Goal: Task Accomplishment & Management: Manage account settings

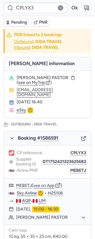
type input "CPOIHE"
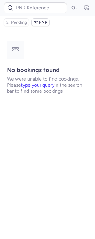
type input "CPOIHE"
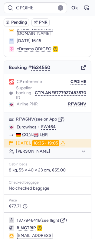
scroll to position [64, 0]
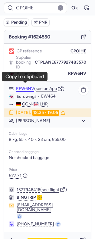
click at [29, 86] on button "RFW6NV" at bounding box center [25, 88] width 18 height 5
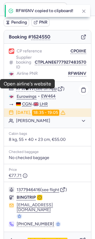
click at [28, 94] on link "Eurowings" at bounding box center [27, 96] width 20 height 5
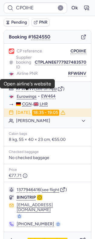
scroll to position [0, 0]
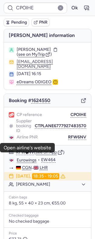
click at [42, 47] on span "[PERSON_NAME]" at bounding box center [34, 49] width 34 height 5
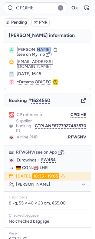
click at [41, 47] on span "[PERSON_NAME]" at bounding box center [34, 49] width 34 height 5
copy span "TOPCU"
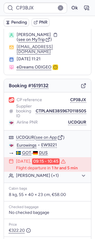
scroll to position [70, 0]
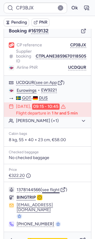
click at [51, 187] on button "see flight" at bounding box center [51, 189] width 18 height 5
click at [49, 118] on button "[PERSON_NAME] (+1)" at bounding box center [51, 120] width 70 height 5
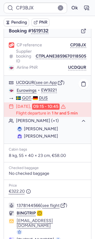
click at [48, 118] on button "[PERSON_NAME] (+1)" at bounding box center [51, 120] width 70 height 5
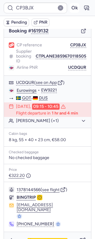
click at [70, 8] on button "Ok" at bounding box center [75, 8] width 10 height 10
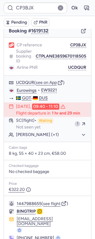
type input "CPQAAQ"
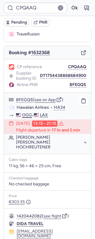
scroll to position [76, 0]
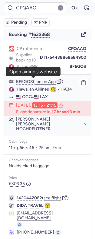
click at [38, 86] on link "Hawaiian Airlines" at bounding box center [33, 88] width 32 height 5
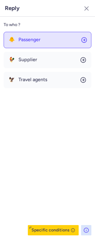
click at [50, 42] on button "🐥 Passenger" at bounding box center [48, 40] width 88 height 16
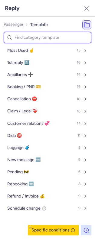
type input "p"
select select "en"
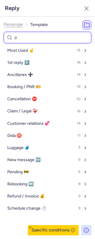
select select "en"
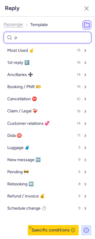
select select "en"
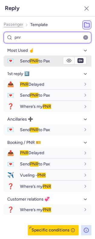
type input "pnr"
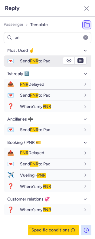
click at [25, 60] on span "Send PNR to Pax" at bounding box center [35, 60] width 30 height 5
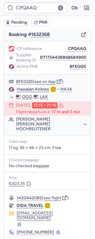
click at [78, 54] on div "CP reference CPQAAQ Supplier booking ID DT1754438868684900 Airline PNR BFEGQS" at bounding box center [47, 57] width 87 height 33
click at [77, 64] on button "BFEGQS" at bounding box center [78, 66] width 17 height 5
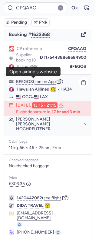
click at [23, 86] on link "Hawaiian Airlines" at bounding box center [33, 88] width 32 height 5
click at [43, 86] on link "Hawaiian Airlines" at bounding box center [33, 88] width 32 height 5
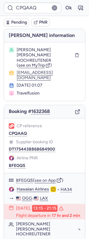
click at [32, 53] on span "[PERSON_NAME] [PERSON_NAME] HOCHREUTENER" at bounding box center [45, 55] width 56 height 16
copy span "HOCHREUTENER"
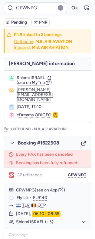
type input "CPNMLO"
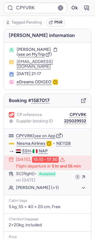
type input "CPJSCA"
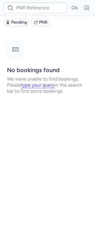
type input "CP7KR8"
type input "CPO8M9"
type input "CP6NDQ"
type input "10812521810831"
type input "CPNN4X"
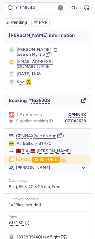
click at [83, 10] on icon "button" at bounding box center [86, 8] width 6 height 6
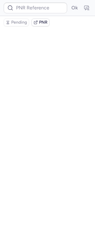
type input "CPNN4X"
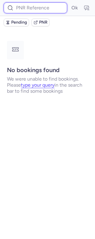
paste input "CP2KQU"
type input "CP2KQU"
click at [70, 3] on button "Ok" at bounding box center [75, 8] width 10 height 10
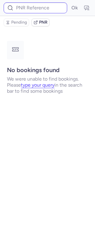
type input "02706726"
type input "02706727"
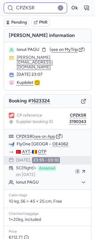
type input "CPTWP5"
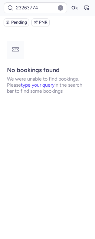
type input "CPTWP5"
type input "02706729"
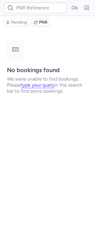
type input "CPQQ5T"
type input "CPTWP5"
type input "CP7KR8"
type input "CPHW6M"
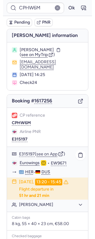
scroll to position [73, 0]
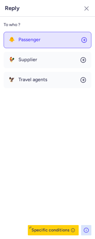
click at [43, 37] on button "🐥 Passenger" at bounding box center [48, 40] width 88 height 16
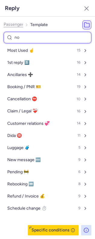
type input "non"
select select "en"
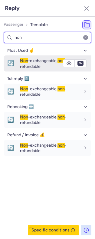
type input "non"
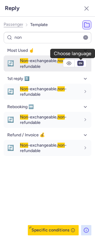
click at [81, 64] on select "fr en de nl pt es it ru" at bounding box center [80, 63] width 5 height 5
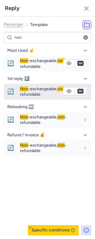
select select "de"
click at [78, 61] on select "fr en de nl pt es it ru" at bounding box center [80, 63] width 5 height 5
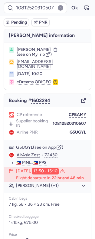
scroll to position [102, 0]
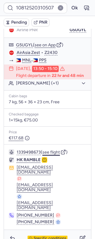
click at [59, 152] on button "see flight" at bounding box center [51, 152] width 18 height 5
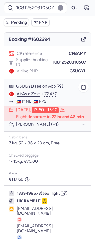
scroll to position [65, 0]
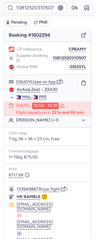
click at [62, 122] on button "[PERSON_NAME] (+1)" at bounding box center [51, 119] width 70 height 5
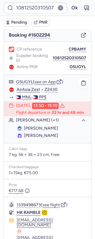
click at [62, 122] on button "[PERSON_NAME] (+1)" at bounding box center [51, 119] width 70 height 5
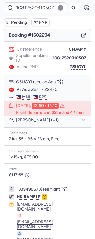
click at [70, 6] on button "Ok" at bounding box center [75, 8] width 10 height 10
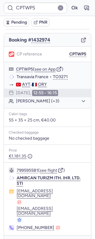
scroll to position [53, 0]
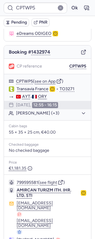
type input "CPT99R"
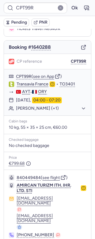
drag, startPoint x: 83, startPoint y: 11, endPoint x: 74, endPoint y: 12, distance: 8.3
click at [83, 11] on icon "button" at bounding box center [86, 8] width 6 height 6
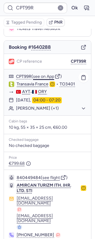
click at [45, 74] on button "see on App" at bounding box center [43, 76] width 21 height 5
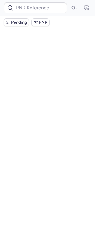
scroll to position [0, 0]
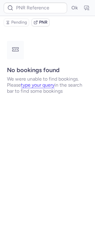
type input "CPI5RJ"
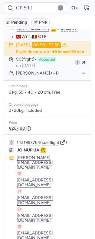
scroll to position [115, 0]
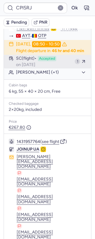
click at [37, 61] on span "SC (flight)" at bounding box center [26, 58] width 21 height 5
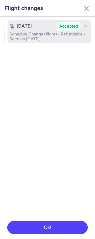
click at [45, 37] on p "Schedule Change (flight) • Refundable • Seen on [DATE]" at bounding box center [49, 37] width 80 height 10
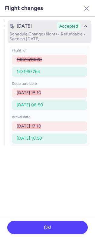
click at [81, 25] on div "Accepted" at bounding box center [73, 26] width 33 height 8
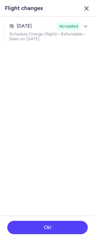
click at [89, 8] on icon "button" at bounding box center [86, 8] width 7 height 7
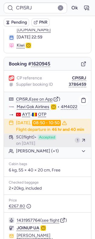
scroll to position [36, 0]
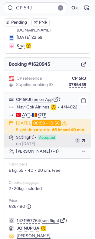
click at [37, 140] on span "SC (flight)" at bounding box center [26, 137] width 21 height 5
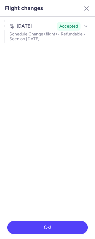
click at [82, 2] on header "Flight changes" at bounding box center [47, 8] width 95 height 17
click at [83, 5] on button "button" at bounding box center [87, 9] width 10 height 10
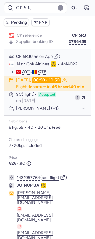
scroll to position [143, 0]
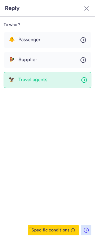
click at [38, 75] on button "🦅 Travel agents" at bounding box center [48, 80] width 88 height 16
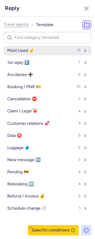
click at [43, 53] on button "Most Used ☝️ 15" at bounding box center [48, 51] width 88 height 10
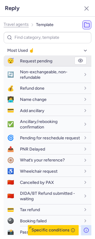
click at [43, 58] on span "Request pending" at bounding box center [36, 60] width 32 height 5
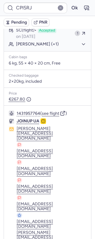
click at [16, 21] on span "Pending" at bounding box center [19, 22] width 16 height 5
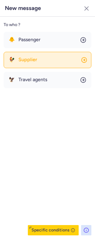
click at [45, 61] on button "🐓 Supplier" at bounding box center [48, 60] width 88 height 16
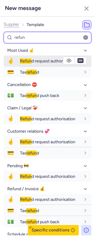
type input "refun"
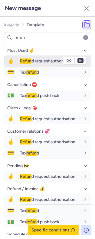
click at [31, 64] on span "Refun d request authorisation" at bounding box center [47, 60] width 55 height 5
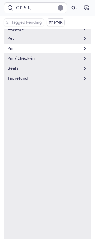
scroll to position [18, 0]
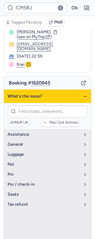
click at [83, 94] on icon "button" at bounding box center [85, 96] width 5 height 5
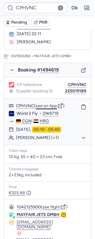
scroll to position [75, 0]
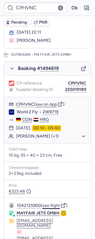
click at [53, 208] on button "see flight" at bounding box center [51, 205] width 18 height 5
click at [70, 5] on button "Ok" at bounding box center [75, 8] width 10 height 10
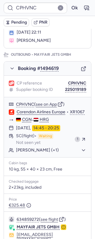
type input "CPOO4O"
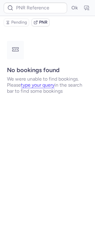
scroll to position [0, 0]
type input "7370160"
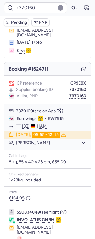
scroll to position [95, 0]
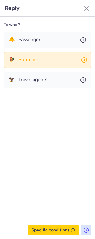
click at [49, 65] on button "🐓 Supplier" at bounding box center [48, 60] width 88 height 16
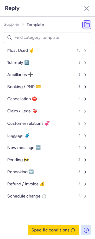
click at [14, 23] on span "Supplier" at bounding box center [12, 24] width 16 height 5
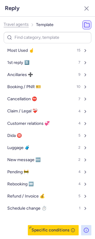
drag, startPoint x: 28, startPoint y: 195, endPoint x: 27, endPoint y: 190, distance: 5.5
click at [28, 195] on span "Refund / Invoice 💰" at bounding box center [25, 196] width 37 height 5
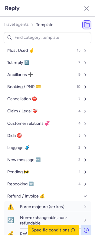
scroll to position [51, 0]
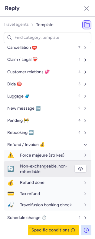
click at [36, 172] on span "Non-exchangeable, non-refundable" at bounding box center [43, 168] width 47 height 11
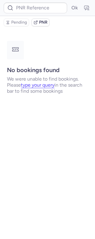
scroll to position [0, 0]
type input "CPTWP5"
type input "CPAF2E"
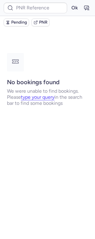
type input "CPAF2E"
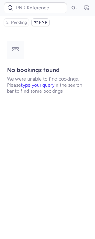
type input "CPJBJE"
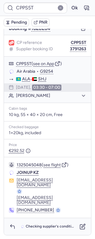
scroll to position [16, 0]
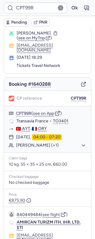
type input "CPPS5T"
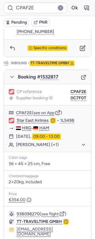
scroll to position [325, 0]
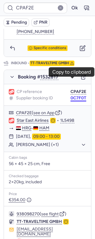
click at [72, 96] on button "0C7F0T" at bounding box center [78, 98] width 16 height 5
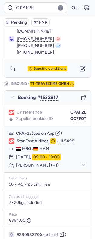
scroll to position [348, 0]
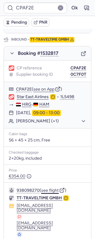
click at [51, 188] on button "see flight" at bounding box center [50, 190] width 18 height 5
drag, startPoint x: 43, startPoint y: 75, endPoint x: 4, endPoint y: 69, distance: 39.1
click at [43, 85] on div "CPAF2E ( see on App )" at bounding box center [47, 89] width 87 height 8
click at [45, 87] on button "see on App" at bounding box center [43, 89] width 21 height 5
click at [70, 11] on button "Ok" at bounding box center [75, 8] width 10 height 10
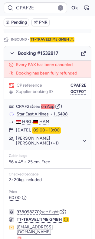
type input "CPPS5T"
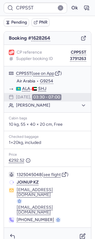
scroll to position [59, 0]
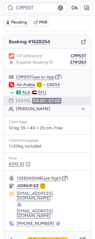
click at [83, 6] on icon "button" at bounding box center [86, 8] width 6 height 6
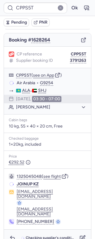
scroll to position [48, 0]
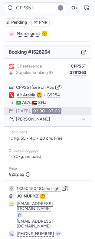
type input "CPO8M9"
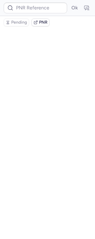
scroll to position [0, 0]
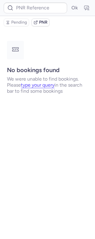
type input "CPSASP"
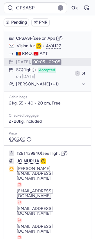
scroll to position [139, 0]
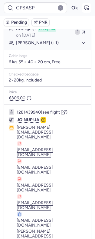
click at [83, 10] on icon "button" at bounding box center [86, 8] width 6 height 6
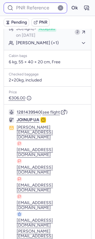
type input "CPSASP"
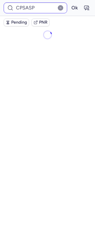
scroll to position [0, 0]
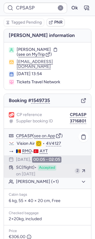
click at [51, 174] on div "SC (flight) Accepted on [DATE]" at bounding box center [44, 170] width 56 height 11
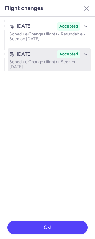
click at [46, 60] on p "Schedule Change (flight) • Seen on [DATE]" at bounding box center [49, 65] width 80 height 10
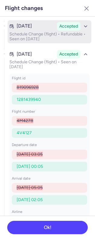
click at [49, 34] on p "Schedule Change (flight) • Refundable • Seen on [DATE]" at bounding box center [49, 37] width 80 height 10
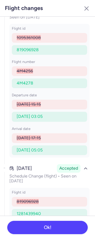
scroll to position [22, 0]
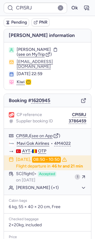
type input "CPSASP"
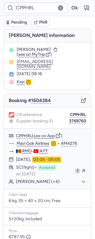
click at [84, 6] on button "button" at bounding box center [87, 8] width 10 height 10
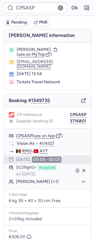
scroll to position [139, 0]
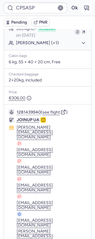
click at [83, 9] on icon "button" at bounding box center [86, 8] width 6 height 6
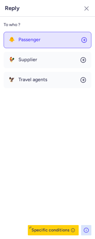
click at [17, 40] on div "🐥 Passenger" at bounding box center [25, 39] width 32 height 5
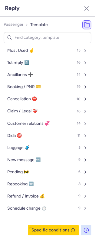
click at [7, 21] on ol "Passenger Template" at bounding box center [26, 24] width 44 height 9
click at [9, 24] on span "Passenger" at bounding box center [14, 24] width 20 height 5
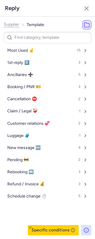
click at [9, 24] on span "Supplier" at bounding box center [12, 24] width 16 height 5
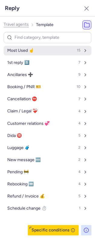
click at [34, 50] on button "Most Used ☝️ 15" at bounding box center [48, 51] width 88 height 10
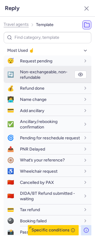
click at [40, 74] on span "Non-exchangeable, non-refundable" at bounding box center [43, 74] width 47 height 11
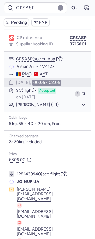
scroll to position [76, 0]
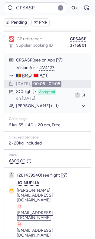
type input "CPI5RJ"
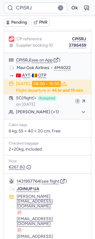
scroll to position [64, 0]
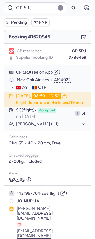
click at [83, 8] on icon "button" at bounding box center [86, 8] width 6 height 6
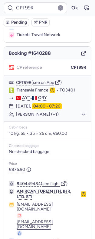
scroll to position [53, 0]
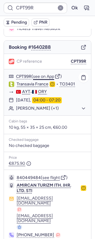
click at [43, 74] on button "see on App" at bounding box center [43, 76] width 21 height 5
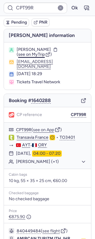
click at [39, 53] on span "see on MyTrip" at bounding box center [31, 54] width 27 height 5
click at [45, 127] on button "see on App" at bounding box center [43, 129] width 21 height 5
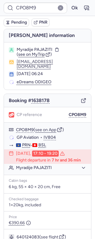
type input "CPTKEY"
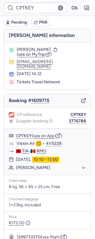
click at [83, 8] on icon "button" at bounding box center [86, 8] width 6 height 6
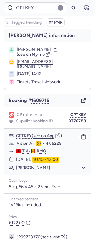
click at [43, 138] on button "see on App" at bounding box center [43, 135] width 21 height 5
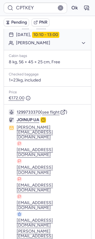
scroll to position [125, 0]
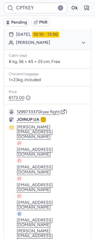
drag, startPoint x: 43, startPoint y: 222, endPoint x: 43, endPoint y: 227, distance: 4.2
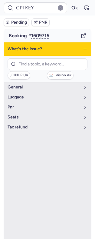
scroll to position [67, 0]
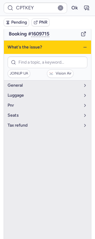
click at [83, 50] on icon "button" at bounding box center [85, 47] width 5 height 5
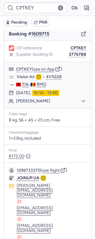
type input "CPLSQA"
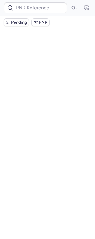
scroll to position [0, 0]
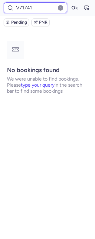
click at [44, 9] on input "V71741" at bounding box center [36, 7] width 64 height 11
paste input "OGWV5B"
click at [70, 3] on button "Ok" at bounding box center [75, 8] width 10 height 10
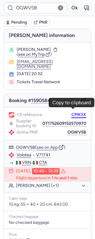
click at [74, 112] on button "CPIK3X" at bounding box center [78, 114] width 15 height 5
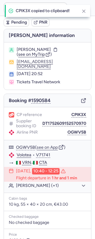
type input "CPIK3X"
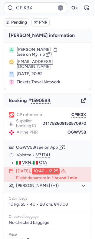
click at [82, 4] on button "button" at bounding box center [87, 8] width 10 height 10
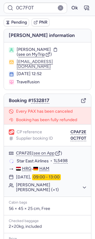
type input "CPBY2R"
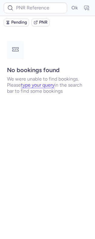
type input "CPIK3X"
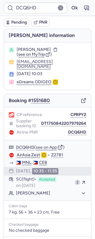
type input "0C7F0T"
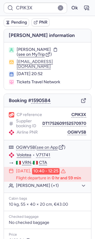
type input "0C7F0T"
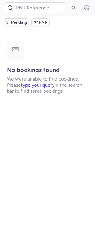
type input "CPRIUC"
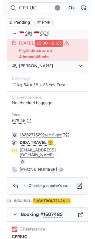
scroll to position [192, 0]
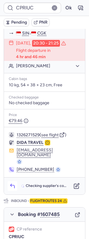
click at [9, 181] on button "button" at bounding box center [13, 186] width 10 height 10
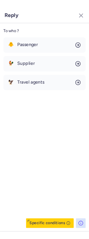
scroll to position [187, 0]
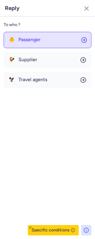
click at [23, 44] on button "🐥 Passenger" at bounding box center [48, 40] width 88 height 16
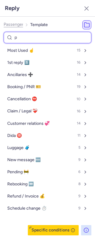
type input "pn"
select select "en"
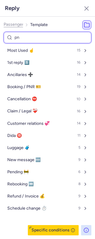
select select "en"
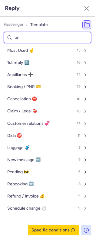
select select "en"
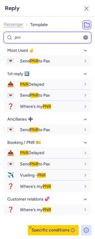
type input "pnr"
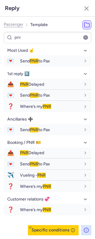
click at [24, 67] on ul "Most Used ☝️ 💌 Send PNR to Pax fr en de nl pt es it ru en 1st reply 1️⃣ 📤 PNR D…" at bounding box center [48, 130] width 88 height 169
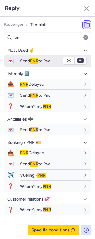
click at [21, 59] on span "Send PNR to Pax" at bounding box center [35, 60] width 30 height 5
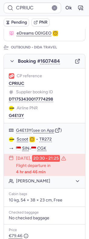
scroll to position [72, 0]
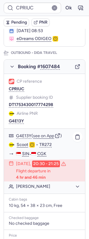
click at [22, 142] on link "Scoot" at bounding box center [22, 144] width 11 height 5
click at [24, 119] on button "G4E13Y" at bounding box center [16, 121] width 15 height 5
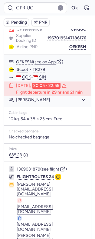
scroll to position [357, 0]
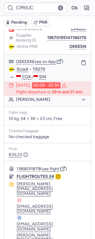
drag, startPoint x: 59, startPoint y: 85, endPoint x: 62, endPoint y: 76, distance: 9.4
drag, startPoint x: 62, startPoint y: 76, endPoint x: 77, endPoint y: 46, distance: 33.3
click at [77, 46] on button "OEKESN" at bounding box center [77, 46] width 17 height 5
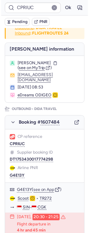
scroll to position [0, 0]
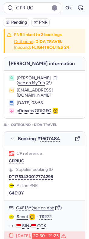
click at [64, 183] on div "Airline PNR G4E13Y" at bounding box center [44, 189] width 71 height 13
click at [24, 191] on button "G4E13Y" at bounding box center [16, 193] width 15 height 5
click at [43, 95] on button "[EMAIL_ADDRESS][DOMAIN_NAME]" at bounding box center [49, 93] width 64 height 10
drag, startPoint x: 18, startPoint y: 96, endPoint x: 56, endPoint y: 96, distance: 38.1
click at [56, 96] on button "[EMAIL_ADDRESS][DOMAIN_NAME]" at bounding box center [49, 93] width 64 height 10
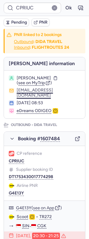
drag, startPoint x: 28, startPoint y: 95, endPoint x: 51, endPoint y: 96, distance: 22.4
drag, startPoint x: 51, startPoint y: 96, endPoint x: 58, endPoint y: 97, distance: 7.3
click at [58, 97] on button "[EMAIL_ADDRESS][DOMAIN_NAME]" at bounding box center [49, 93] width 64 height 10
click at [36, 93] on button "[EMAIL_ADDRESS][DOMAIN_NAME]" at bounding box center [49, 93] width 64 height 10
click at [23, 81] on span "[PERSON_NAME]" at bounding box center [34, 77] width 34 height 5
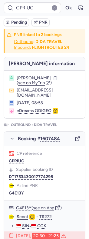
drag, startPoint x: 26, startPoint y: 84, endPoint x: 41, endPoint y: 84, distance: 15.4
click at [41, 81] on span "[PERSON_NAME]" at bounding box center [34, 77] width 34 height 5
copy span "[PERSON_NAME]"
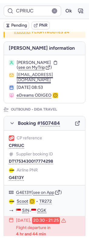
scroll to position [20, 0]
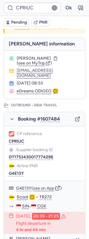
copy span "[PERSON_NAME]"
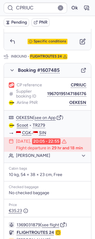
scroll to position [299, 0]
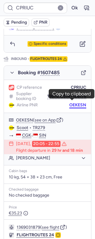
click at [69, 103] on button "OEKESN" at bounding box center [77, 105] width 17 height 5
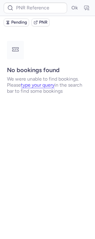
scroll to position [0, 0]
type input "CPLSQA"
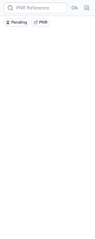
type input "CPLSQA"
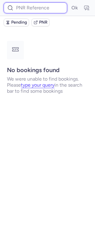
click at [31, 5] on input at bounding box center [36, 7] width 64 height 11
paste input "CPAF2E"
type input "CPAF2E"
click at [70, 3] on button "Ok" at bounding box center [75, 8] width 10 height 10
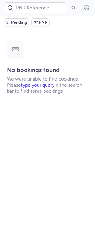
type input "CPPZU6"
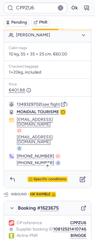
scroll to position [165, 0]
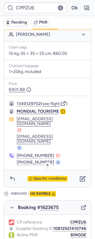
click at [46, 176] on span "Specific conditions" at bounding box center [50, 178] width 33 height 4
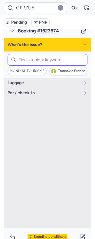
scroll to position [108, 0]
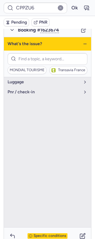
drag, startPoint x: 80, startPoint y: 47, endPoint x: 75, endPoint y: 44, distance: 6.0
click at [83, 46] on icon "button" at bounding box center [85, 43] width 5 height 5
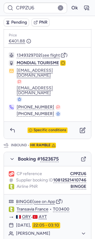
scroll to position [213, 0]
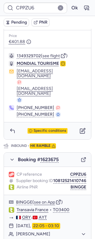
click at [10, 122] on div "Specific conditions" at bounding box center [47, 130] width 87 height 17
click at [13, 128] on icon "button" at bounding box center [12, 131] width 6 height 6
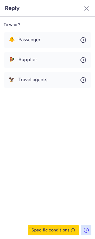
click at [37, 48] on div "🐥 Passenger 🐓 Supplier 🦅 Travel agents" at bounding box center [48, 60] width 88 height 56
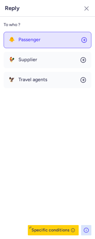
click at [38, 46] on button "🐥 Passenger" at bounding box center [48, 40] width 88 height 16
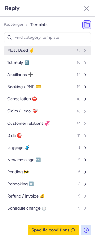
click at [39, 52] on button "Most Used ☝️ 15" at bounding box center [48, 51] width 88 height 10
select select "en"
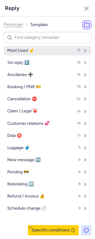
select select "en"
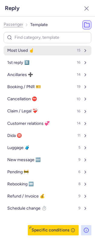
select select "en"
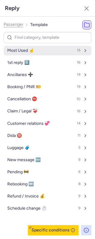
select select "en"
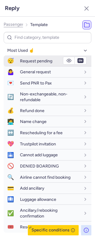
click at [43, 58] on div "Request pending" at bounding box center [55, 61] width 71 height 11
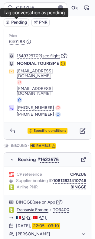
click at [11, 23] on button "Pending" at bounding box center [16, 22] width 25 height 8
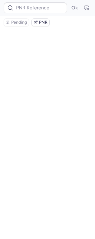
scroll to position [0, 0]
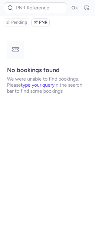
type input "CPPZU6"
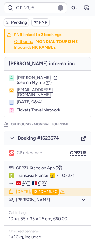
click at [20, 21] on span "Pending" at bounding box center [19, 22] width 16 height 5
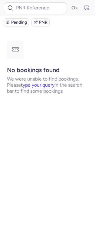
type input "DT1753882555437303"
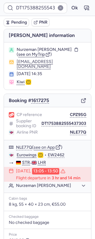
scroll to position [76, 0]
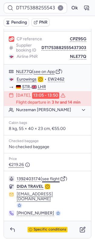
click at [45, 181] on button "see flight" at bounding box center [51, 178] width 18 height 5
click at [72, 9] on button "Ok" at bounding box center [75, 8] width 10 height 10
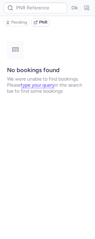
scroll to position [0, 0]
type input "CPBY2R"
type input "CPZVDL"
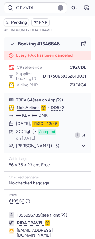
scroll to position [342, 0]
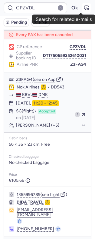
click at [83, 10] on icon "button" at bounding box center [86, 8] width 6 height 6
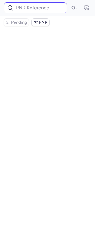
type input "CPZVDL"
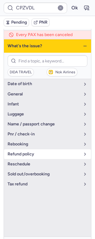
click at [42, 149] on button "refund policy" at bounding box center [47, 154] width 87 height 10
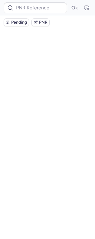
scroll to position [0, 0]
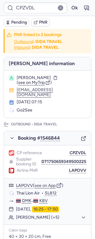
type input "CPBTTM"
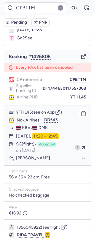
scroll to position [81, 0]
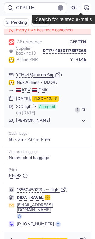
click at [83, 6] on icon "button" at bounding box center [86, 8] width 6 height 6
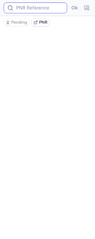
scroll to position [0, 0]
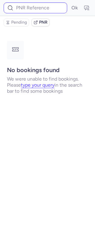
type input "CPBTTM"
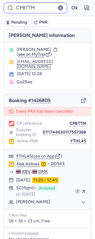
type input "CPPZU6"
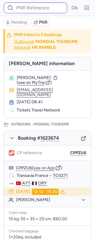
type input "CPZVDL"
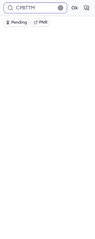
type input "CPBY2R"
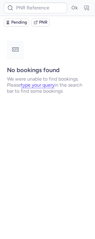
type input "CPBY2R"
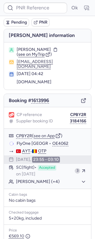
type input "CPBY2R"
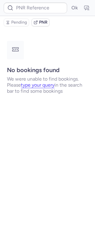
type input "CPNEOX"
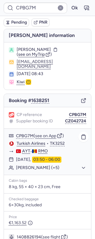
type input "CPKC3Q"
click at [32, 167] on button "[PERSON_NAME] (+5)" at bounding box center [51, 167] width 70 height 5
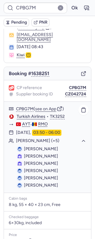
scroll to position [27, 0]
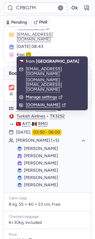
click at [87, 9] on icon "button" at bounding box center [88, 9] width 2 height 2
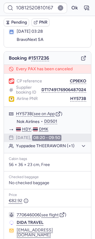
scroll to position [39, 0]
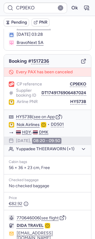
type input "10812520810167"
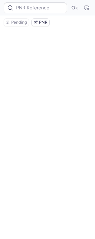
scroll to position [0, 0]
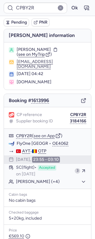
type input "CPQPYZ"
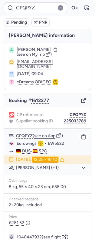
click at [27, 141] on link "Eurowings" at bounding box center [27, 143] width 20 height 5
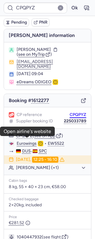
click at [72, 112] on button "CPQPYZ" at bounding box center [78, 114] width 17 height 5
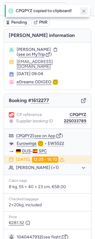
click at [82, 11] on icon "button" at bounding box center [83, 10] width 5 height 5
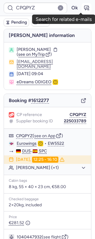
click at [83, 11] on icon "button" at bounding box center [86, 8] width 6 height 6
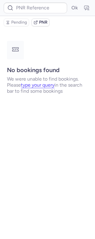
type input "CPQPYZ"
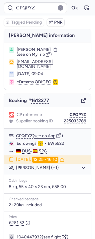
click at [51, 48] on span "[PERSON_NAME]" at bounding box center [34, 49] width 34 height 5
copy span "[PERSON_NAME]"
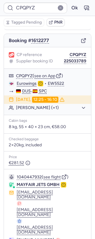
scroll to position [79, 0]
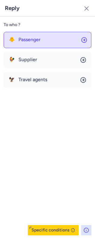
click at [41, 41] on span "Passenger" at bounding box center [29, 39] width 22 height 5
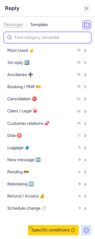
type input "p"
select select "en"
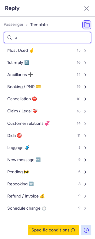
select select "en"
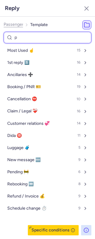
select select "en"
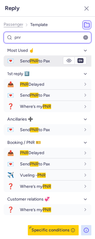
type input "pnr"
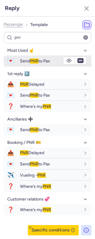
click at [35, 59] on span "PNR" at bounding box center [34, 60] width 8 height 5
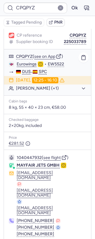
click at [31, 86] on button "[PERSON_NAME] (+1)" at bounding box center [51, 88] width 70 height 5
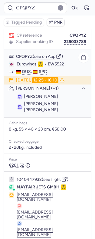
click at [29, 86] on button "[PERSON_NAME] (+1)" at bounding box center [51, 88] width 70 height 5
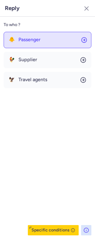
click at [43, 45] on button "🐥 Passenger" at bounding box center [48, 40] width 88 height 16
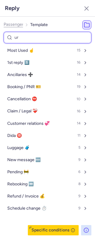
type input "uro"
select select "en"
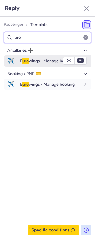
type input "uro"
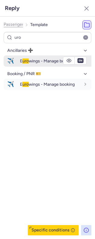
click at [48, 57] on div "E uro wings - Manage booking" at bounding box center [55, 61] width 71 height 10
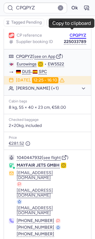
click at [70, 33] on button "CPQPYZ" at bounding box center [78, 35] width 17 height 5
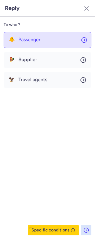
click at [34, 39] on span "Passenger" at bounding box center [29, 39] width 22 height 5
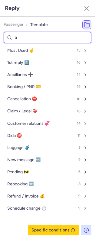
type input "tru"
select select "en"
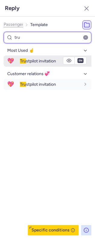
type input "tru"
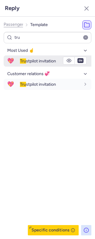
click at [28, 59] on span "Tru stpilot invitation" at bounding box center [38, 60] width 36 height 5
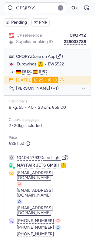
type input "CPPWY8"
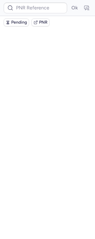
scroll to position [0, 0]
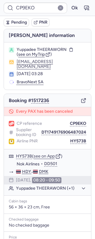
type input "CPRGBR"
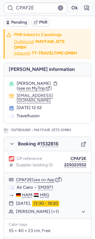
type input "CPIK3X"
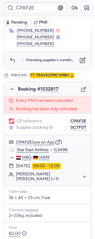
scroll to position [370, 0]
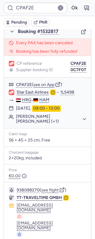
type input "CPRGBR"
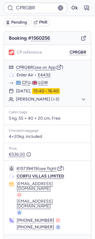
scroll to position [59, 0]
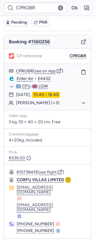
click at [56, 104] on button "[PERSON_NAME] (+3)" at bounding box center [51, 102] width 70 height 5
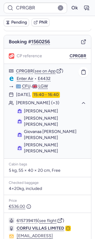
click at [56, 104] on button "[PERSON_NAME] (+3)" at bounding box center [51, 102] width 70 height 5
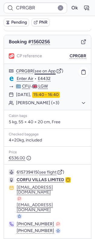
click at [48, 69] on button "see on App" at bounding box center [44, 71] width 21 height 5
click at [83, 5] on icon "button" at bounding box center [86, 8] width 6 height 6
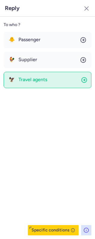
click at [44, 75] on button "🦅 Travel agents" at bounding box center [48, 80] width 88 height 16
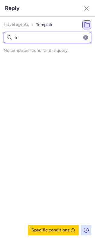
type input "f"
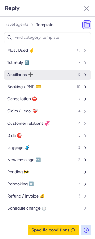
click at [31, 73] on span "Ancillaries ➕" at bounding box center [20, 74] width 26 height 5
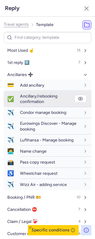
click at [36, 98] on span "Ancillary/rebooking confirmation" at bounding box center [38, 98] width 37 height 11
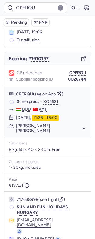
type input "CPJSCA"
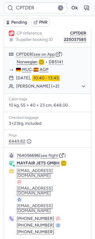
scroll to position [84, 0]
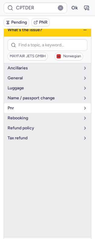
click at [31, 106] on span "pnr" at bounding box center [44, 108] width 73 height 5
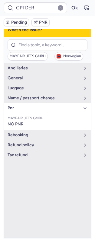
click at [31, 106] on span "pnr" at bounding box center [44, 108] width 73 height 5
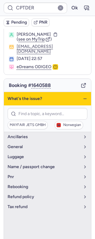
scroll to position [18, 0]
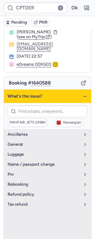
click at [83, 96] on line "button" at bounding box center [84, 96] width 3 height 0
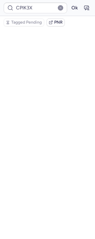
scroll to position [30, 0]
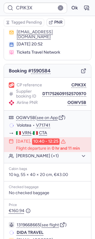
type input "CP4FQ8"
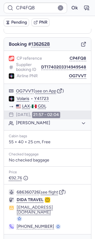
scroll to position [64, 0]
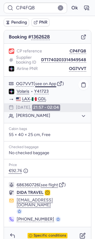
click at [48, 85] on button "see on App" at bounding box center [45, 83] width 21 height 5
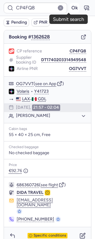
click at [70, 10] on button "Ok" at bounding box center [75, 8] width 10 height 10
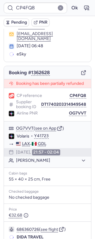
scroll to position [26, 0]
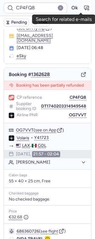
click at [83, 8] on icon "button" at bounding box center [86, 8] width 6 height 6
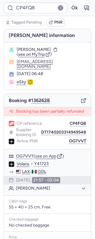
scroll to position [77, 0]
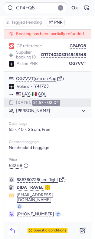
click at [11, 225] on button "button" at bounding box center [13, 230] width 10 height 10
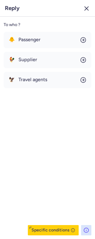
click at [90, 5] on icon "button" at bounding box center [86, 8] width 7 height 7
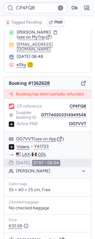
scroll to position [14, 0]
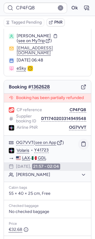
click at [81, 146] on icon "button" at bounding box center [83, 143] width 5 height 5
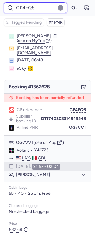
click at [22, 4] on input "CP4FQ8" at bounding box center [36, 7] width 64 height 11
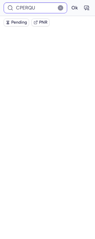
scroll to position [38, 0]
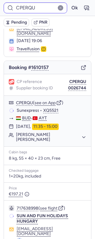
type input "CPBY2R"
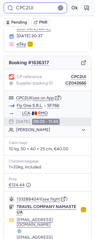
type input "CP6GT5"
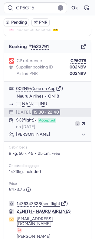
scroll to position [88, 0]
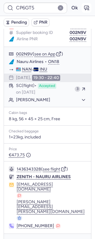
click at [83, 10] on icon "button" at bounding box center [86, 8] width 6 height 6
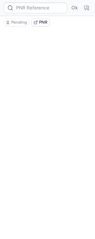
type input "CP6GT5"
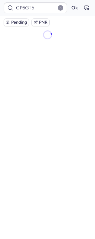
scroll to position [0, 0]
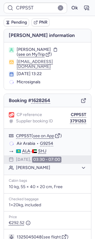
type input "CPIK3X"
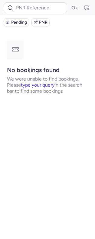
type input "CPPS5T"
type input "DT1754334882594481"
type input "CPIJCG"
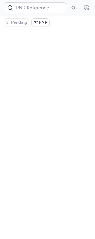
type input "CPFOOV"
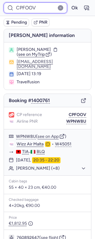
click at [22, 8] on input "CPFOOV" at bounding box center [36, 7] width 64 height 11
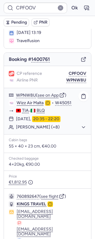
scroll to position [41, 0]
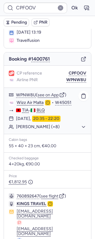
click at [54, 129] on button "[PERSON_NAME] (+8)" at bounding box center [51, 126] width 70 height 5
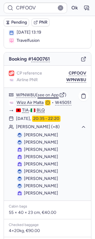
click at [51, 97] on button "see on App" at bounding box center [47, 95] width 21 height 5
click at [83, 8] on icon "button" at bounding box center [86, 8] width 6 height 6
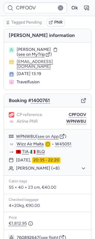
scroll to position [62, 0]
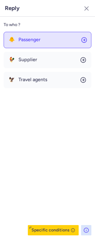
click at [42, 38] on button "🐥 Passenger" at bounding box center [48, 40] width 88 height 16
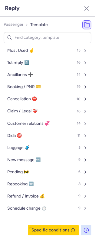
click at [11, 23] on span "Passenger" at bounding box center [14, 24] width 20 height 5
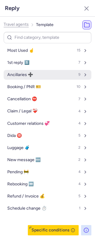
click at [32, 74] on span "Ancillaries ➕" at bounding box center [20, 74] width 26 height 5
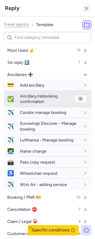
click at [41, 99] on span "Ancillary/rebooking confirmation" at bounding box center [38, 98] width 37 height 11
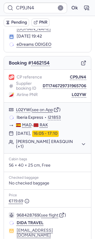
scroll to position [37, 0]
type input "CP7UWK"
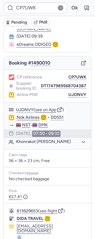
click at [83, 8] on icon "button" at bounding box center [86, 8] width 6 height 6
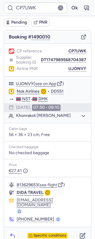
click at [13, 232] on icon "button" at bounding box center [12, 235] width 6 height 6
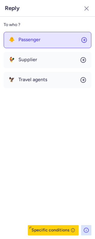
click at [37, 41] on span "Passenger" at bounding box center [29, 39] width 22 height 5
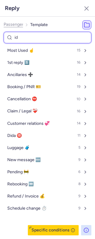
type input "[PERSON_NAME]"
select select "en"
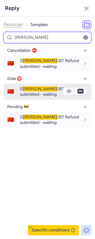
type input "[PERSON_NAME]"
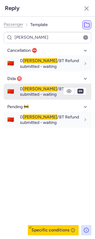
click at [40, 94] on div "D [PERSON_NAME] /BT Refund submitted - waiting" at bounding box center [50, 91] width 60 height 11
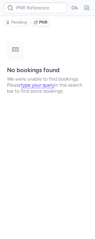
scroll to position [0, 0]
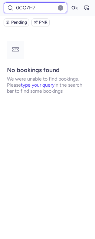
click at [28, 7] on input "0CQ7H7" at bounding box center [36, 7] width 64 height 11
paste input "CPPQWP"
type input "CPPQWP"
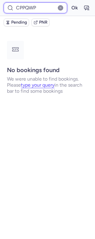
click at [70, 3] on button "Ok" at bounding box center [75, 8] width 10 height 10
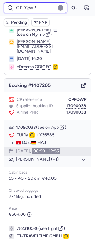
scroll to position [18, 0]
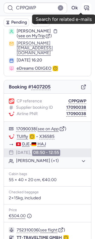
click at [83, 9] on icon "button" at bounding box center [86, 8] width 6 height 6
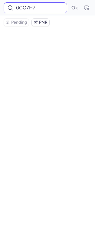
scroll to position [0, 0]
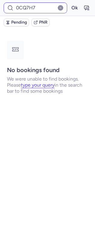
type input "CPPQWP"
type input "CP6GT5"
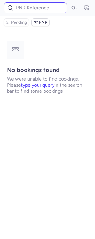
type input "CPIJCG"
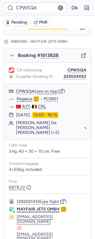
scroll to position [393, 0]
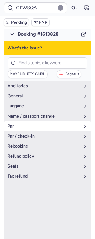
click at [31, 124] on span "pnr" at bounding box center [44, 126] width 73 height 5
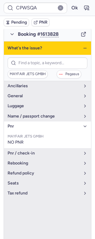
click at [31, 124] on span "pnr" at bounding box center [44, 126] width 73 height 5
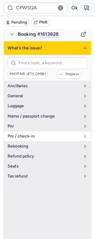
click at [28, 134] on span "pnr / check-in" at bounding box center [44, 136] width 73 height 5
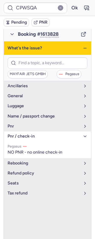
click at [28, 134] on span "pnr / check-in" at bounding box center [44, 136] width 73 height 5
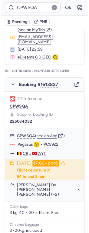
scroll to position [0, 0]
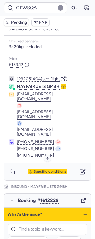
click at [43, 169] on span "Specific conditions" at bounding box center [50, 171] width 33 height 4
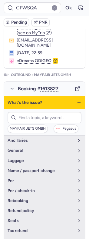
drag, startPoint x: 65, startPoint y: 105, endPoint x: 73, endPoint y: 93, distance: 14.0
click at [77, 100] on icon "button" at bounding box center [79, 102] width 5 height 5
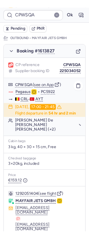
scroll to position [109, 0]
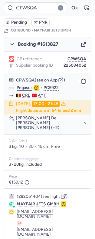
click at [20, 86] on link "Pegasus" at bounding box center [25, 87] width 16 height 5
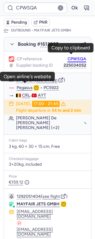
click at [71, 0] on body "CPWSQA Ok Pending PNR PNR linked to 2 bookings Outbound : MAYFAIR JETS GMBH Inb…" at bounding box center [47, 0] width 95 height 0
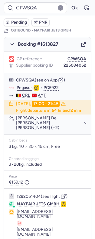
click at [71, 52] on div "CP reference CPWSQA Supplier booking ID 225034052" at bounding box center [47, 61] width 87 height 21
click at [70, 57] on button "CPWSQA" at bounding box center [76, 59] width 19 height 5
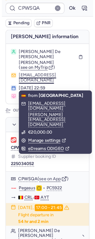
scroll to position [40, 0]
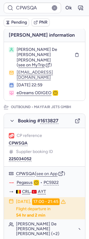
click at [31, 54] on span "[PERSON_NAME] De [PERSON_NAME] [PERSON_NAME]" at bounding box center [45, 55] width 56 height 16
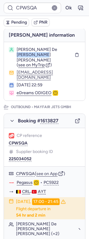
drag, startPoint x: 31, startPoint y: 54, endPoint x: 38, endPoint y: 53, distance: 7.0
click at [38, 53] on span "[PERSON_NAME] De [PERSON_NAME] [PERSON_NAME]" at bounding box center [45, 55] width 56 height 16
copy span "[PERSON_NAME] [PERSON_NAME]"
click at [28, 141] on button "CPWSQA" at bounding box center [18, 143] width 19 height 5
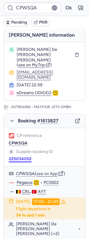
drag, startPoint x: 68, startPoint y: 131, endPoint x: 68, endPoint y: 135, distance: 3.6
click at [68, 149] on div "Supplier booking ID 225034052" at bounding box center [44, 155] width 71 height 12
click at [66, 149] on div "Supplier booking ID 225034052" at bounding box center [44, 155] width 71 height 12
click at [31, 156] on button "225034052" at bounding box center [20, 158] width 23 height 5
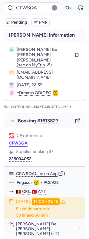
click at [28, 141] on button "CPWSQA" at bounding box center [18, 143] width 19 height 5
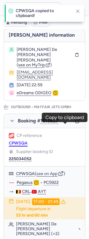
click at [28, 141] on button "CPWSQA" at bounding box center [18, 143] width 19 height 5
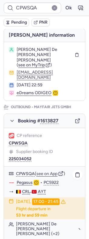
click at [28, 180] on link "Pegasus" at bounding box center [25, 182] width 16 height 5
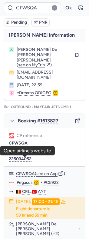
click at [26, 55] on span "[PERSON_NAME] De [PERSON_NAME] [PERSON_NAME]" at bounding box center [45, 55] width 56 height 16
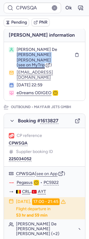
drag, startPoint x: 26, startPoint y: 55, endPoint x: 35, endPoint y: 57, distance: 9.8
click at [35, 57] on div "[PERSON_NAME] De [PERSON_NAME] [PERSON_NAME] ( see on MyTrip )" at bounding box center [49, 57] width 64 height 21
click at [32, 54] on span "[PERSON_NAME] De [PERSON_NAME] [PERSON_NAME]" at bounding box center [45, 55] width 56 height 16
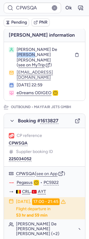
drag, startPoint x: 32, startPoint y: 54, endPoint x: 34, endPoint y: 56, distance: 3.8
click at [34, 56] on span "[PERSON_NAME] De [PERSON_NAME] [PERSON_NAME]" at bounding box center [45, 55] width 56 height 16
click at [31, 56] on span "[PERSON_NAME] De [PERSON_NAME] [PERSON_NAME]" at bounding box center [45, 55] width 56 height 16
drag, startPoint x: 31, startPoint y: 56, endPoint x: 38, endPoint y: 54, distance: 6.8
click at [39, 54] on span "[PERSON_NAME] De [PERSON_NAME] [PERSON_NAME]" at bounding box center [45, 55] width 56 height 16
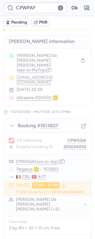
type input "CPWSQA"
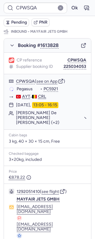
scroll to position [369, 0]
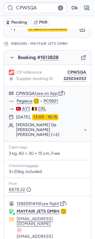
type input "CPPZU6"
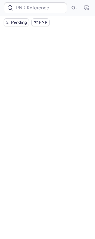
scroll to position [0, 0]
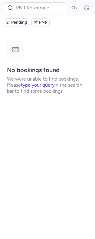
type input "CPYM7A"
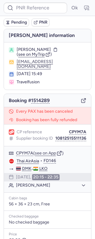
type input "CPWSQA"
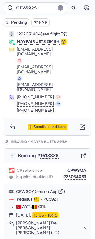
scroll to position [268, 0]
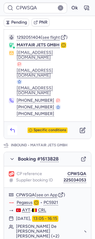
click at [14, 127] on icon "button" at bounding box center [12, 130] width 6 height 6
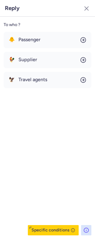
click at [81, 8] on header "Reply" at bounding box center [47, 8] width 95 height 17
click at [84, 8] on icon "button" at bounding box center [86, 8] width 7 height 7
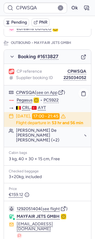
scroll to position [97, 0]
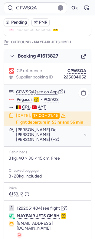
drag, startPoint x: 43, startPoint y: 128, endPoint x: 43, endPoint y: 131, distance: 3.0
click at [52, 125] on time "53 hr and 56 min" at bounding box center [67, 122] width 31 height 5
click at [41, 132] on button "[PERSON_NAME] De [PERSON_NAME] [PERSON_NAME] (+2)" at bounding box center [51, 134] width 70 height 15
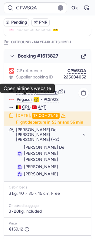
click at [22, 97] on link "Pegasus" at bounding box center [25, 99] width 16 height 5
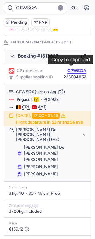
click at [72, 70] on button "CPWSQA" at bounding box center [76, 70] width 19 height 5
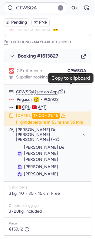
scroll to position [0, 0]
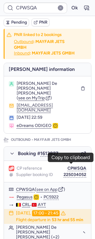
click at [53, 87] on span "[PERSON_NAME] De [PERSON_NAME] [PERSON_NAME]" at bounding box center [48, 88] width 62 height 15
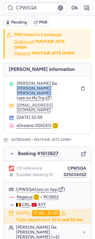
drag, startPoint x: 53, startPoint y: 87, endPoint x: 41, endPoint y: 93, distance: 12.9
click at [41, 93] on span "[PERSON_NAME] De [PERSON_NAME] [PERSON_NAME]" at bounding box center [48, 88] width 62 height 15
copy div "[PERSON_NAME] [PERSON_NAME]"
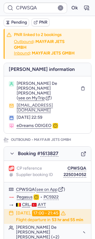
drag, startPoint x: 37, startPoint y: 162, endPoint x: 35, endPoint y: 152, distance: 10.8
drag, startPoint x: 35, startPoint y: 152, endPoint x: 78, endPoint y: 125, distance: 49.9
click at [78, 125] on div "eDreams ODIGEO" at bounding box center [52, 125] width 70 height 5
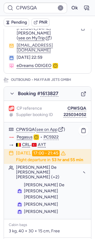
scroll to position [61, 0]
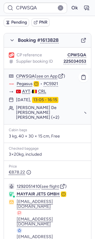
click at [38, 105] on button "[PERSON_NAME] De [PERSON_NAME] [PERSON_NAME] (+2)" at bounding box center [51, 112] width 70 height 15
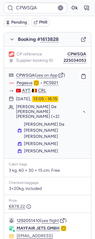
click at [37, 104] on button "[PERSON_NAME] De [PERSON_NAME] [PERSON_NAME] (+2)" at bounding box center [51, 111] width 70 height 15
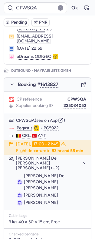
scroll to position [0, 0]
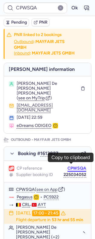
click at [72, 166] on button "CPWSQA" at bounding box center [76, 168] width 19 height 5
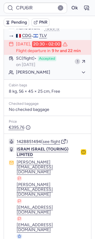
scroll to position [119, 0]
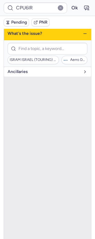
scroll to position [83, 0]
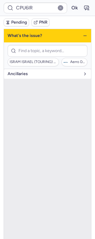
click at [37, 71] on span "Ancillaries" at bounding box center [44, 73] width 73 height 5
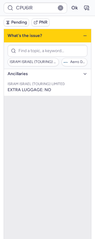
click at [38, 71] on span "Ancillaries" at bounding box center [44, 73] width 73 height 5
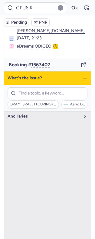
scroll to position [37, 0]
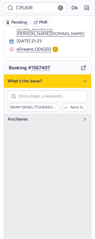
click at [83, 79] on icon "button" at bounding box center [85, 81] width 5 height 5
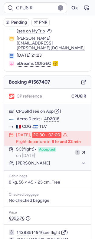
scroll to position [0, 0]
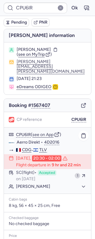
click at [35, 184] on button "[PERSON_NAME]" at bounding box center [51, 186] width 70 height 5
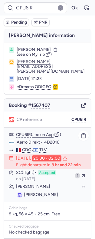
click at [36, 184] on button "[PERSON_NAME]" at bounding box center [51, 186] width 70 height 5
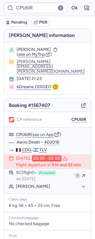
type input "DT1753882555437303"
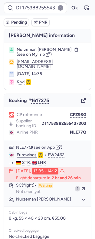
scroll to position [90, 0]
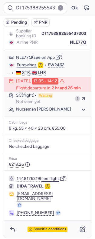
click at [52, 181] on button "see flight" at bounding box center [50, 178] width 18 height 5
click at [73, 6] on button "Ok" at bounding box center [75, 8] width 10 height 10
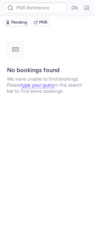
scroll to position [0, 0]
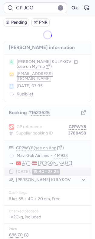
type input "CPVN3T"
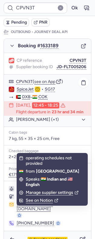
scroll to position [92, 0]
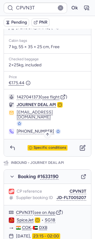
click at [44, 150] on span "Specific conditions" at bounding box center [50, 147] width 33 height 4
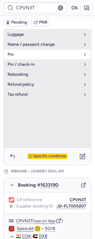
click at [39, 57] on span "pnr" at bounding box center [44, 54] width 73 height 5
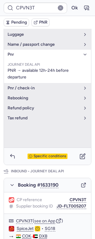
click at [38, 59] on button "pnr" at bounding box center [47, 55] width 87 height 10
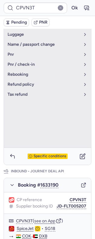
scroll to position [99, 0]
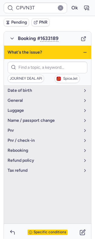
click at [80, 57] on div "What's the issue?" at bounding box center [47, 52] width 87 height 13
click at [83, 53] on icon "button" at bounding box center [85, 52] width 5 height 5
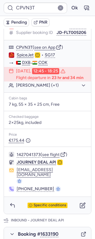
scroll to position [127, 0]
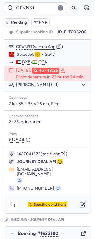
click at [9, 205] on button "button" at bounding box center [13, 205] width 10 height 10
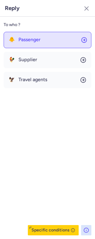
click at [42, 41] on button "🐥 Passenger" at bounding box center [48, 40] width 88 height 16
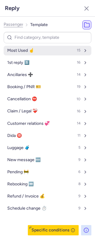
click at [44, 47] on button "Most Used ☝️ 15" at bounding box center [48, 51] width 88 height 10
select select "en"
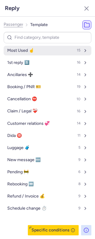
select select "en"
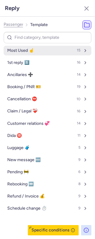
select select "en"
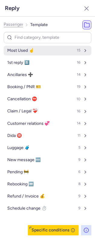
select select "en"
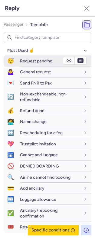
click at [40, 62] on span "Request pending" at bounding box center [36, 60] width 32 height 5
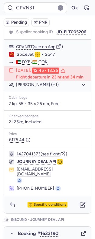
click at [20, 22] on span "Pending" at bounding box center [19, 22] width 16 height 5
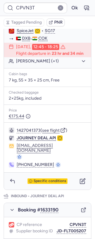
scroll to position [151, 0]
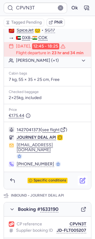
click at [78, 185] on button "button" at bounding box center [83, 180] width 10 height 10
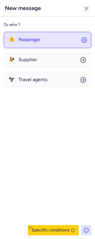
click at [40, 40] on span "Passenger" at bounding box center [29, 39] width 22 height 5
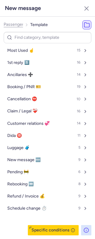
click at [14, 19] on div "Passenger Template Most Used ☝️ 15 1st reply 1️⃣ 16 Ancillaries ➕ 14 Booking / …" at bounding box center [47, 128] width 95 height 222
click at [14, 24] on span "Passenger" at bounding box center [14, 24] width 20 height 5
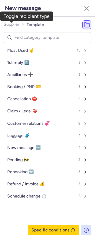
click at [22, 31] on div "Supplier Template Most Used ☝️ 15 1st reply 1️⃣ 3 Ancillaries ➕ 5 Booking / PNR…" at bounding box center [47, 128] width 95 height 222
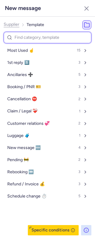
click at [25, 34] on input at bounding box center [48, 38] width 88 height 12
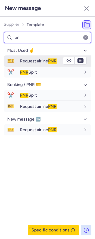
type input "pnr"
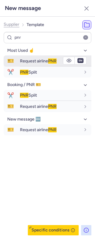
click at [30, 60] on span "Request airline PNR" at bounding box center [38, 60] width 37 height 5
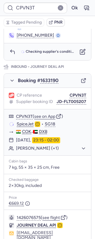
scroll to position [319, 0]
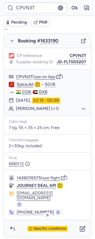
click at [44, 226] on span "Specific conditions" at bounding box center [50, 228] width 33 height 4
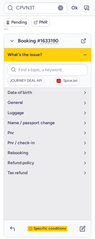
click at [83, 55] on line "button" at bounding box center [84, 55] width 3 height 0
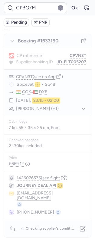
scroll to position [59, 0]
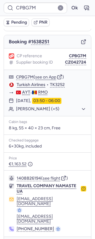
type input "E161594"
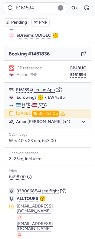
scroll to position [61, 0]
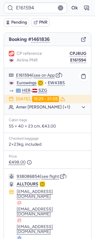
click at [26, 0] on body "E161594 Ok Pending PNR [PERSON_NAME] information Amer [PERSON_NAME] ( see on My…" at bounding box center [47, 0] width 95 height 0
click at [26, 80] on link "Eurowings" at bounding box center [27, 82] width 20 height 5
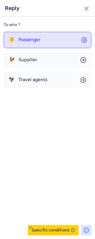
click at [31, 44] on button "🐥 Passenger" at bounding box center [48, 40] width 88 height 16
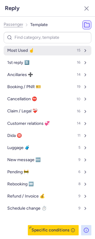
click at [32, 51] on span "Most Used ☝️" at bounding box center [20, 50] width 27 height 5
select select "en"
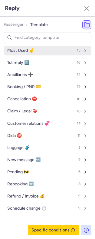
select select "en"
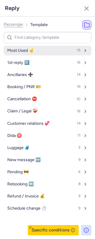
select select "en"
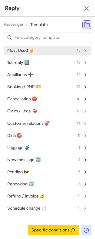
select select "en"
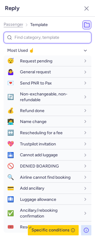
click at [27, 38] on input at bounding box center [48, 38] width 88 height 12
type input "eur"
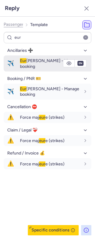
click at [29, 63] on span "Eur [PERSON_NAME] - Manage booking" at bounding box center [49, 63] width 59 height 11
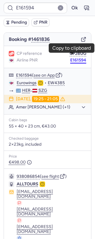
click at [72, 58] on button "E161594" at bounding box center [78, 60] width 16 height 5
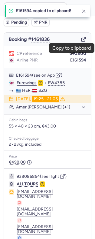
scroll to position [0, 0]
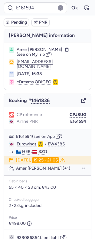
click at [28, 51] on span "Amer [PERSON_NAME]" at bounding box center [40, 49] width 46 height 5
drag, startPoint x: 32, startPoint y: 50, endPoint x: 37, endPoint y: 50, distance: 5.1
click at [37, 50] on span "Amer [PERSON_NAME]" at bounding box center [40, 49] width 46 height 5
copy span "[PERSON_NAME]"
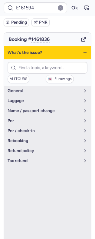
click at [83, 49] on div "What's the issue?" at bounding box center [47, 52] width 87 height 13
click at [83, 50] on icon "button" at bounding box center [85, 52] width 5 height 5
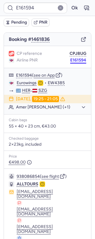
click at [70, 58] on button "E161594" at bounding box center [78, 60] width 16 height 5
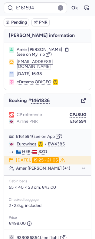
drag, startPoint x: 72, startPoint y: 109, endPoint x: 54, endPoint y: 106, distance: 18.4
click at [71, 112] on button "CPJ8UG" at bounding box center [78, 114] width 17 height 5
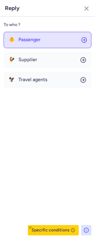
click at [53, 36] on button "🐥 Passenger" at bounding box center [48, 40] width 88 height 16
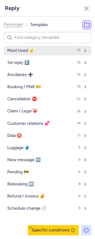
click at [38, 48] on button "Most Used ☝️ 15" at bounding box center [48, 51] width 88 height 10
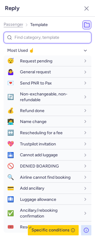
click at [41, 37] on input at bounding box center [48, 38] width 88 height 12
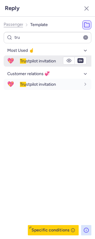
click at [40, 59] on span "Tru stpilot invitation" at bounding box center [38, 60] width 36 height 5
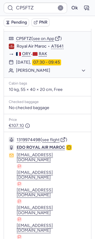
scroll to position [100, 0]
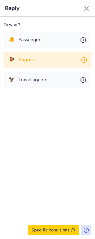
drag, startPoint x: 49, startPoint y: 66, endPoint x: 47, endPoint y: 64, distance: 3.2
click at [49, 66] on button "🐓 Supplier" at bounding box center [48, 60] width 88 height 16
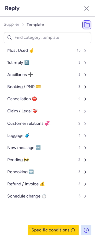
click at [15, 31] on div "Supplier Template Most Used ☝️ 15 1st reply 1️⃣ 3 Ancillaries ➕ 5 Booking / PNR…" at bounding box center [47, 128] width 95 height 222
click at [13, 25] on span "Supplier" at bounding box center [12, 24] width 16 height 5
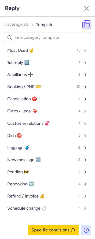
click at [13, 26] on span "Travel agents" at bounding box center [16, 24] width 25 height 5
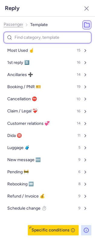
click at [27, 33] on input at bounding box center [48, 38] width 88 height 12
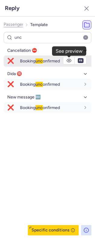
click at [72, 59] on button "button" at bounding box center [68, 60] width 11 height 7
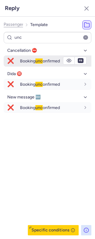
scroll to position [0, 0]
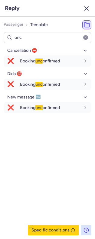
click at [88, 7] on line "button" at bounding box center [87, 9] width 4 height 4
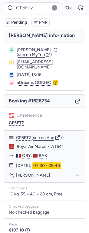
click at [77, 8] on icon "button" at bounding box center [80, 8] width 6 height 6
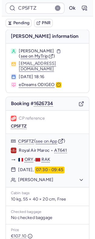
scroll to position [100, 0]
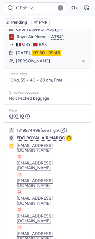
click at [50, 114] on div "€107.10" at bounding box center [47, 116] width 77 height 5
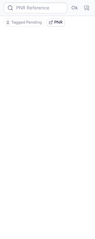
scroll to position [0, 0]
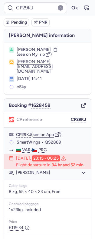
click at [86, 88] on div "[PERSON_NAME] information [PERSON_NAME] ( see on MyTrip ) [EMAIL_ADDRESS][DOMAI…" at bounding box center [47, 170] width 95 height 283
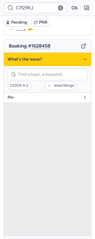
click at [52, 95] on span "pnr" at bounding box center [44, 97] width 73 height 5
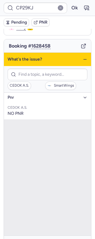
click at [50, 95] on span "pnr" at bounding box center [44, 97] width 73 height 5
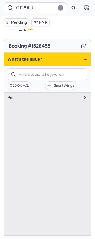
click at [76, 54] on div "What's the issue?" at bounding box center [47, 59] width 87 height 13
click at [83, 57] on icon "button" at bounding box center [85, 59] width 5 height 5
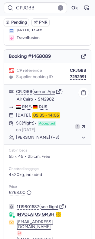
scroll to position [44, 0]
click at [71, 74] on button "7292991" at bounding box center [78, 76] width 16 height 5
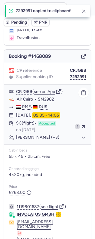
click at [27, 96] on link "Air Cairo" at bounding box center [25, 98] width 16 height 5
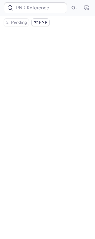
scroll to position [0, 0]
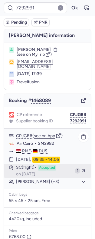
click at [43, 165] on span "Accepted" at bounding box center [47, 167] width 18 height 5
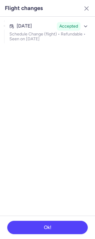
drag, startPoint x: 43, startPoint y: 163, endPoint x: 40, endPoint y: 161, distance: 4.3
click at [41, 162] on section "[DATE] Accepted Schedule Change (flight) • Refundable • Seen on [DATE]" at bounding box center [47, 116] width 95 height 199
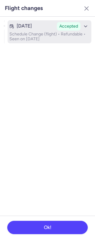
click at [38, 37] on p "Schedule Change (flight) • Refundable • Seen on [DATE]" at bounding box center [49, 37] width 80 height 10
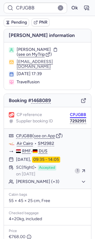
click at [75, 112] on button "CPJGBB" at bounding box center [78, 114] width 16 height 5
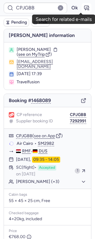
click at [83, 6] on icon "button" at bounding box center [86, 8] width 6 height 6
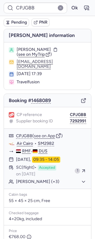
click at [15, 22] on span "Pending" at bounding box center [19, 22] width 16 height 5
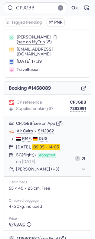
scroll to position [93, 0]
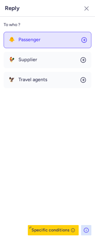
click at [31, 33] on button "🐥 Passenger" at bounding box center [48, 40] width 88 height 16
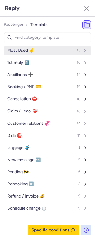
click at [32, 52] on span "Most Used ☝️" at bounding box center [20, 50] width 27 height 5
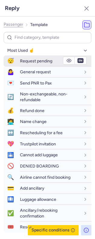
click at [38, 59] on span "Request pending" at bounding box center [36, 60] width 32 height 5
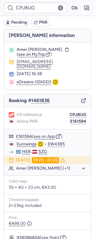
scroll to position [0, 0]
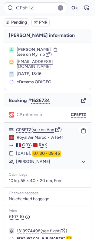
click at [42, 127] on button "see on App" at bounding box center [43, 129] width 21 height 5
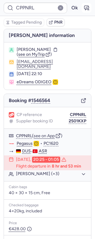
click at [83, 8] on icon "button" at bounding box center [86, 8] width 6 height 6
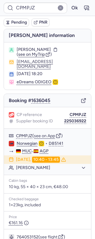
drag, startPoint x: 89, startPoint y: 139, endPoint x: 88, endPoint y: 152, distance: 13.0
click at [88, 152] on div "[PERSON_NAME] information [PERSON_NAME] ( see on MyTrip ) [EMAIL_ADDRESS][DOMAI…" at bounding box center [47, 183] width 95 height 309
click at [82, 147] on div "Norwegian • D85141" at bounding box center [47, 151] width 87 height 8
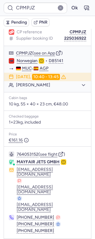
scroll to position [85, 0]
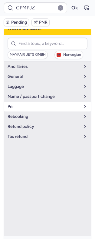
click at [31, 107] on span "pnr" at bounding box center [44, 106] width 73 height 5
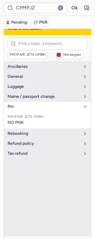
click at [31, 108] on span "pnr" at bounding box center [44, 106] width 73 height 5
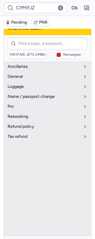
scroll to position [68, 0]
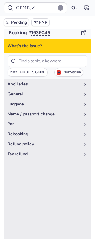
click at [83, 48] on icon "button" at bounding box center [85, 46] width 5 height 5
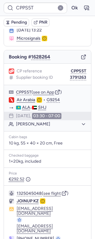
scroll to position [60, 0]
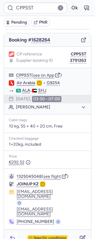
click at [15, 235] on icon "button" at bounding box center [12, 238] width 6 height 6
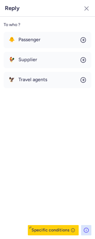
click at [42, 30] on div "To who ? 🐥 Passenger 🐓 Supplier 🦅 Travel agents Specific conditions" at bounding box center [47, 128] width 95 height 222
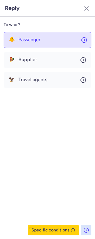
click at [42, 37] on button "🐥 Passenger" at bounding box center [48, 40] width 88 height 16
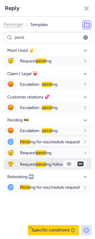
click at [36, 162] on span "Request pend ing follow-up" at bounding box center [45, 163] width 51 height 5
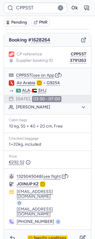
click at [18, 21] on span "Pending" at bounding box center [19, 22] width 16 height 5
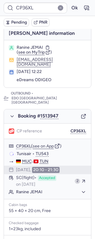
scroll to position [80, 0]
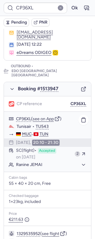
click at [68, 145] on div "CP36XL ( see on App ) Tunisair • TU543 MUC - TUN [DATE] 20:10 - 21:30 SC (fligh…" at bounding box center [47, 142] width 87 height 60
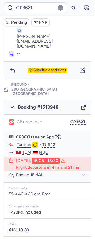
scroll to position [342, 0]
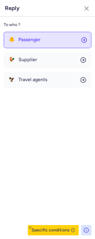
click at [44, 32] on button "🐥 Passenger" at bounding box center [48, 40] width 88 height 16
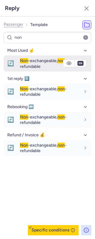
click at [37, 65] on span "Non -exchangeable, non -refundable" at bounding box center [43, 63] width 47 height 11
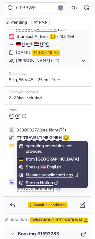
scroll to position [174, 0]
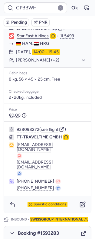
click at [11, 196] on div "Specific conditions" at bounding box center [47, 204] width 87 height 17
click at [10, 168] on div "938098272 ( see flight ) TT-TRAVELTIME GMBH [EMAIL_ADDRESS][DOMAIN_NAME] [EMAIL…" at bounding box center [47, 159] width 87 height 74
click at [9, 196] on div "Specific conditions" at bounding box center [47, 204] width 87 height 17
click at [13, 199] on button "button" at bounding box center [13, 204] width 10 height 10
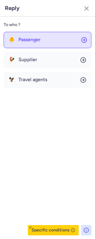
click at [33, 41] on span "Passenger" at bounding box center [29, 39] width 22 height 5
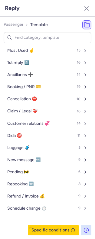
click at [20, 24] on span "Passenger" at bounding box center [14, 24] width 20 height 5
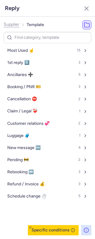
click at [18, 24] on span "Supplier" at bounding box center [12, 24] width 16 height 5
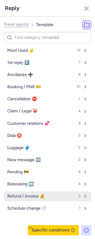
click at [30, 192] on button "Refund / Invoice 💰 5" at bounding box center [48, 196] width 88 height 10
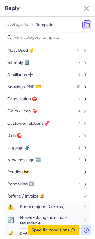
scroll to position [51, 0]
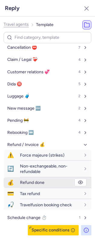
click at [34, 185] on span "Refund done" at bounding box center [32, 182] width 24 height 5
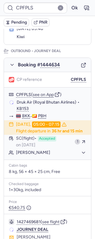
scroll to position [84, 0]
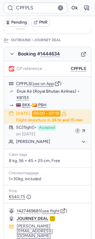
click at [70, 8] on button "Ok" at bounding box center [75, 8] width 10 height 10
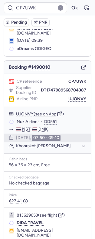
scroll to position [32, 0]
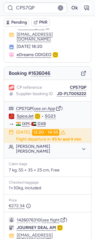
click at [84, 6] on icon "button" at bounding box center [86, 8] width 5 height 4
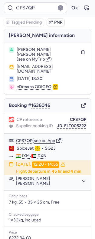
scroll to position [73, 0]
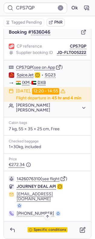
click at [36, 227] on span "Specific conditions" at bounding box center [50, 229] width 33 height 4
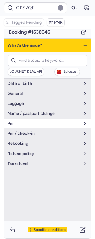
click at [30, 122] on span "pnr" at bounding box center [44, 123] width 73 height 5
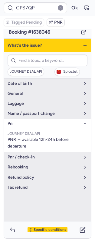
click at [30, 122] on span "pnr" at bounding box center [44, 123] width 73 height 5
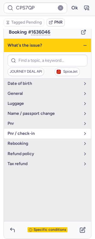
click at [32, 132] on span "pnr / check-in" at bounding box center [44, 133] width 73 height 5
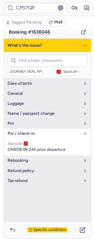
click at [32, 132] on span "pnr / check-in" at bounding box center [44, 133] width 73 height 5
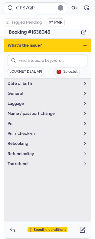
click at [83, 43] on icon "button" at bounding box center [85, 45] width 5 height 5
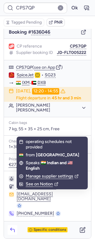
click at [12, 227] on icon "button" at bounding box center [12, 230] width 6 height 6
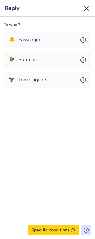
click at [85, 8] on icon "button" at bounding box center [86, 8] width 7 height 7
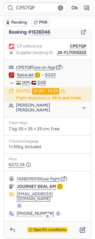
click at [46, 227] on span "Specific conditions" at bounding box center [50, 229] width 33 height 4
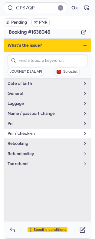
click at [29, 129] on button "pnr / check-in" at bounding box center [47, 134] width 87 height 10
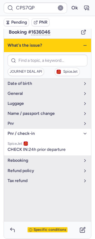
click at [29, 131] on span "pnr / check-in" at bounding box center [44, 133] width 73 height 5
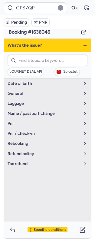
click at [83, 43] on icon "button" at bounding box center [85, 45] width 5 height 5
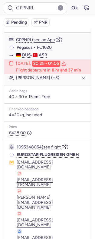
scroll to position [44, 0]
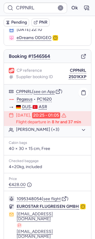
click at [21, 98] on link "Pegasus" at bounding box center [25, 98] width 16 height 5
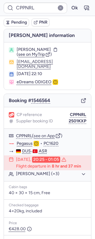
click at [41, 51] on span "[PERSON_NAME]" at bounding box center [34, 49] width 34 height 5
copy span "KAHRAMAN"
click at [84, 9] on icon "button" at bounding box center [86, 8] width 5 height 4
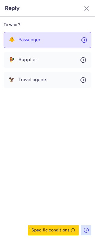
click at [31, 42] on span "Passenger" at bounding box center [29, 39] width 22 height 5
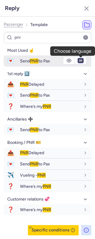
click at [81, 61] on select "fr en de nl pt es it ru" at bounding box center [80, 60] width 5 height 5
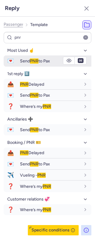
click at [48, 61] on span "Send PNR to Pax" at bounding box center [35, 60] width 30 height 5
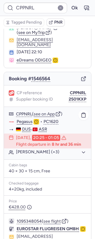
scroll to position [16, 0]
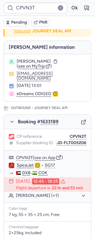
click at [19, 23] on span "Pending" at bounding box center [19, 22] width 16 height 5
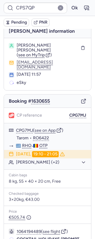
scroll to position [10, 0]
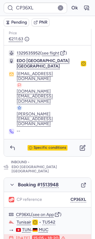
scroll to position [336, 0]
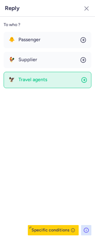
click at [39, 74] on button "🦅 Travel agents" at bounding box center [48, 80] width 88 height 16
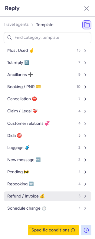
click at [35, 195] on span "Refund / Invoice 💰" at bounding box center [25, 196] width 37 height 5
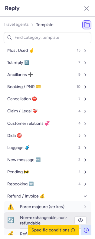
click at [38, 215] on span "Non-exchangeable, non-refundable" at bounding box center [43, 220] width 47 height 11
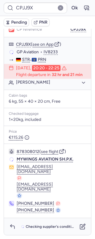
scroll to position [58, 0]
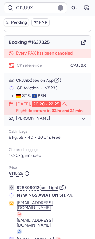
type input "CPS7QP"
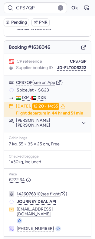
scroll to position [46, 0]
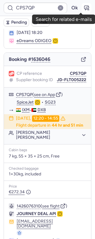
click at [83, 6] on icon "button" at bounding box center [86, 8] width 6 height 6
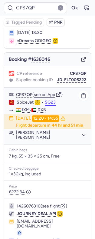
scroll to position [73, 0]
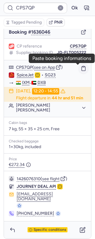
click at [83, 67] on rect "button" at bounding box center [84, 66] width 2 height 1
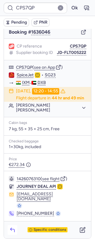
click at [14, 225] on button "button" at bounding box center [13, 230] width 10 height 10
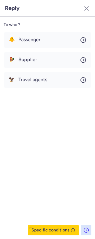
click at [45, 69] on div "🐥 Passenger 🐓 Supplier 🦅 Travel agents" at bounding box center [48, 60] width 88 height 56
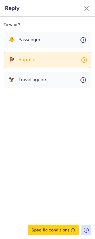
click at [37, 62] on span "Supplier" at bounding box center [27, 59] width 19 height 5
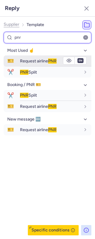
type input "pnr"
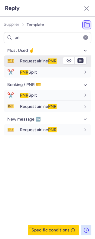
click at [28, 60] on span "Request airline PNR" at bounding box center [38, 60] width 37 height 5
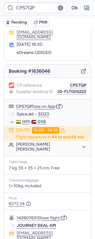
scroll to position [32, 0]
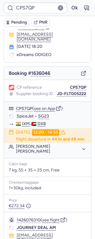
type input "CPJJ9X"
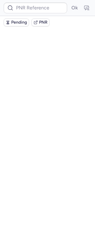
scroll to position [0, 0]
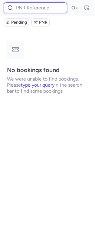
click at [37, 3] on input at bounding box center [36, 7] width 64 height 11
paste input "CPOL7E BOM DXB HYL89P"
click at [70, 3] on button "Ok" at bounding box center [75, 8] width 10 height 10
type input "CPOL7E"
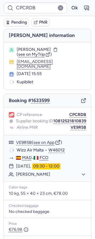
type input "CPMXFK"
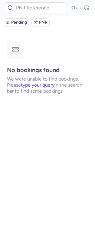
type input "CP5FTZ"
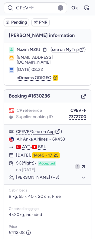
type input "CPJJ9X"
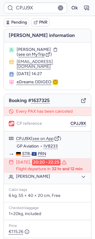
scroll to position [90, 0]
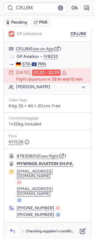
click at [14, 228] on icon "button" at bounding box center [12, 231] width 6 height 6
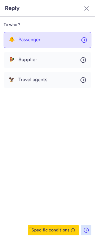
click at [31, 39] on span "Passenger" at bounding box center [29, 39] width 22 height 5
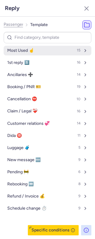
click at [33, 50] on span "Most Used ☝️" at bounding box center [20, 50] width 27 height 5
select select "de"
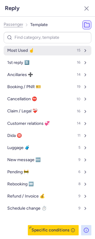
select select "de"
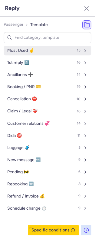
select select "de"
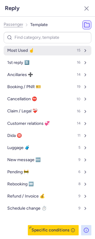
select select "de"
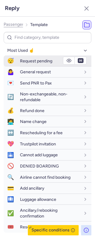
click at [32, 63] on span "Request pending" at bounding box center [36, 60] width 32 height 5
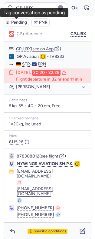
drag, startPoint x: 15, startPoint y: 21, endPoint x: 11, endPoint y: 19, distance: 4.2
click at [15, 21] on span "Pending" at bounding box center [19, 22] width 16 height 5
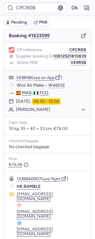
scroll to position [53, 0]
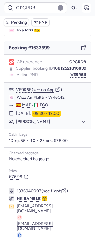
click at [84, 10] on icon "button" at bounding box center [86, 8] width 5 height 4
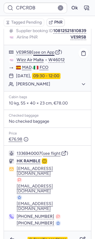
click at [45, 51] on button "see on App" at bounding box center [43, 52] width 21 height 5
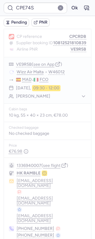
type input "CPMXFK"
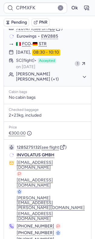
scroll to position [83, 0]
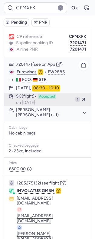
click at [47, 100] on div "SC (flight) Accepted on Jul 10, 2025" at bounding box center [44, 99] width 56 height 11
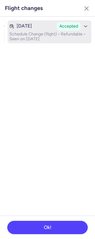
click at [36, 33] on p "Schedule Change (flight) • Refundable • Seen on Jul 10, 2025" at bounding box center [49, 37] width 80 height 10
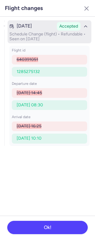
click at [36, 33] on p "Schedule Change (flight) • Refundable • Seen on Jul 10, 2025" at bounding box center [49, 37] width 80 height 10
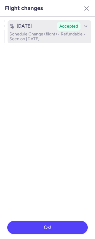
click at [36, 33] on p "Schedule Change (flight) • Refundable • Seen on Jul 10, 2025" at bounding box center [49, 37] width 80 height 10
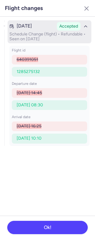
click at [36, 33] on p "Schedule Change (flight) • Refundable • Seen on Jul 10, 2025" at bounding box center [49, 37] width 80 height 10
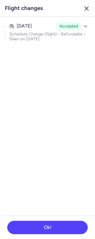
click at [89, 11] on icon "button" at bounding box center [86, 8] width 7 height 7
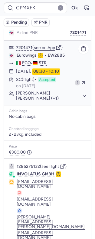
scroll to position [108, 0]
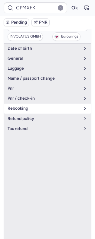
click at [23, 108] on span "rebooking" at bounding box center [44, 108] width 73 height 5
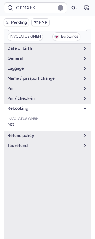
click at [23, 106] on span "rebooking" at bounding box center [44, 108] width 73 height 5
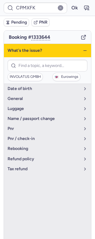
scroll to position [64, 0]
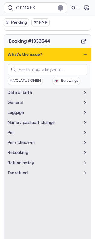
click at [76, 52] on div "What's the issue?" at bounding box center [47, 54] width 87 height 13
click at [83, 52] on icon "button" at bounding box center [85, 54] width 5 height 5
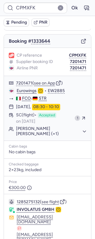
scroll to position [108, 0]
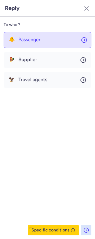
click at [51, 43] on button "🐥 Passenger" at bounding box center [48, 40] width 88 height 16
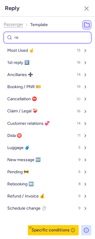
type input "reb"
select select "de"
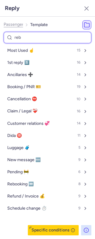
select select "de"
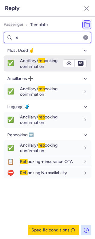
type input "r"
select select "de"
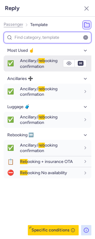
select select "de"
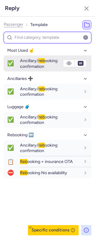
select select "de"
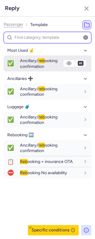
select select "de"
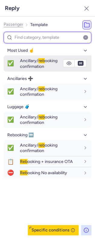
select select "de"
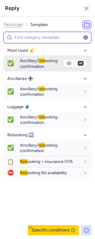
select select "de"
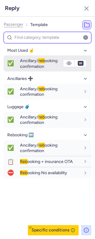
select select "de"
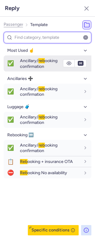
select select "de"
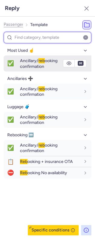
select select "de"
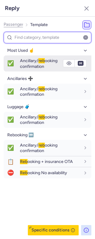
select select "de"
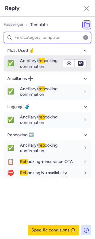
select select "de"
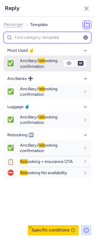
select select "de"
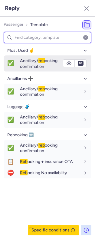
select select "de"
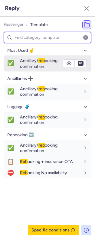
select select "de"
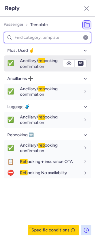
select select "de"
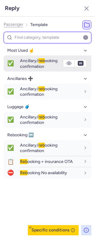
select select "de"
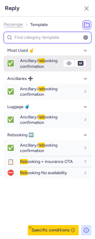
select select "de"
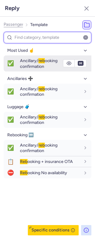
select select "de"
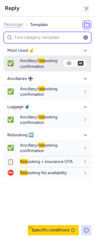
select select "de"
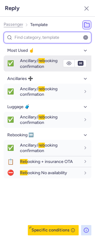
select select "de"
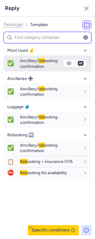
select select "de"
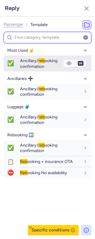
select select "de"
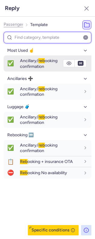
select select "de"
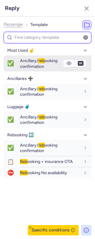
select select "de"
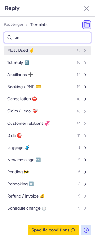
type input "une"
select select "de"
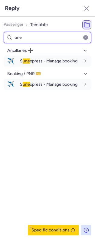
type input "un"
select select "de"
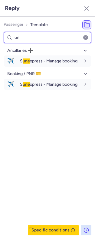
select select "de"
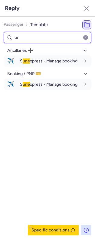
select select "de"
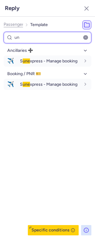
select select "de"
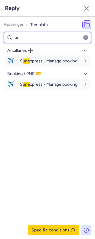
select select "de"
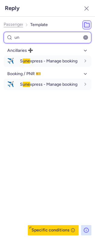
select select "de"
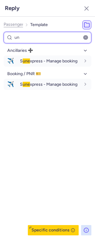
select select "de"
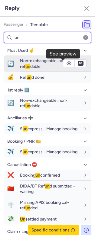
type input "un"
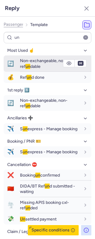
click at [42, 64] on div "Non-exchangeable, non-ref un dable" at bounding box center [50, 63] width 60 height 11
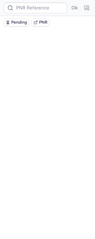
scroll to position [0, 0]
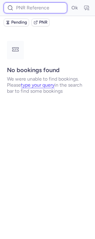
click at [33, 9] on input at bounding box center [36, 7] width 64 height 11
paste input "7HQTTM"
type input "7HQTTM"
click at [70, 3] on button "Ok" at bounding box center [75, 8] width 10 height 10
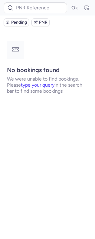
type input "CPRBDQ"
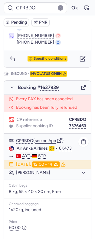
scroll to position [354, 0]
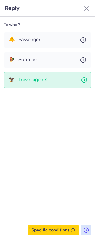
click at [45, 78] on span "Travel agents" at bounding box center [32, 79] width 29 height 5
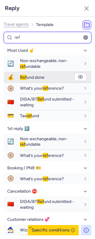
type input "ref"
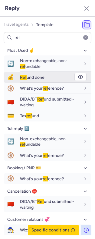
click at [27, 76] on span "Ref und done" at bounding box center [32, 77] width 24 height 5
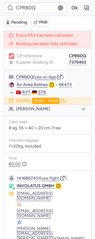
type input "CPEVFF"
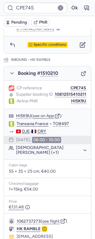
scroll to position [378, 0]
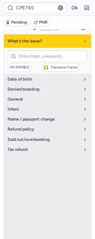
click at [32, 134] on ul "date of birth denied boarding general Infant name / passport change refund poli…" at bounding box center [47, 163] width 87 height 178
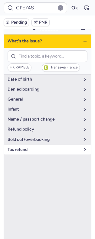
click at [32, 147] on span "tax refund" at bounding box center [44, 149] width 73 height 5
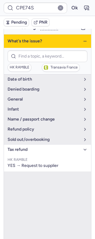
click at [33, 147] on span "tax refund" at bounding box center [44, 149] width 73 height 5
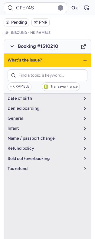
scroll to position [354, 0]
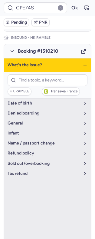
click at [83, 63] on icon "button" at bounding box center [85, 65] width 5 height 5
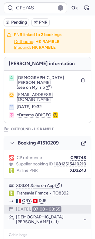
scroll to position [0, 0]
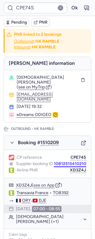
click at [64, 161] on button "10812515410210" at bounding box center [70, 163] width 32 height 5
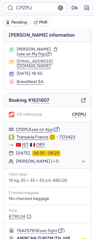
scroll to position [53, 0]
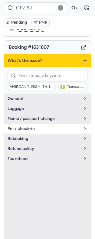
click at [29, 126] on span "pnr / check-in" at bounding box center [44, 128] width 73 height 5
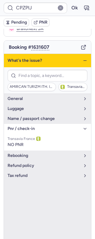
click at [29, 126] on span "pnr / check-in" at bounding box center [44, 128] width 73 height 5
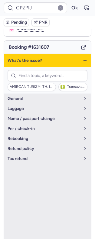
click at [83, 58] on icon "button" at bounding box center [85, 60] width 5 height 5
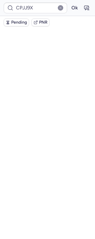
scroll to position [41, 0]
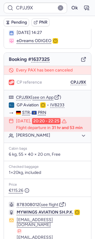
click at [13, 21] on span "Pending" at bounding box center [19, 22] width 16 height 5
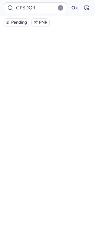
scroll to position [53, 0]
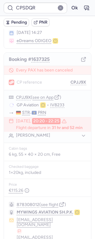
type input "CP3X46"
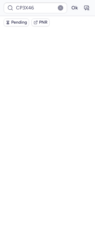
scroll to position [0, 0]
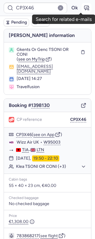
click at [82, 5] on button "button" at bounding box center [87, 8] width 10 height 10
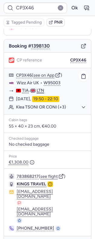
scroll to position [60, 0]
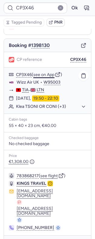
click at [47, 77] on button "see on App" at bounding box center [43, 74] width 21 height 5
click at [31, 109] on button "Klea TSONI OR CONI (+3)" at bounding box center [51, 106] width 70 height 5
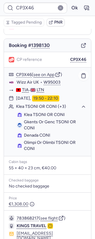
click at [31, 109] on button "Klea TSONI OR CONI (+3)" at bounding box center [51, 106] width 70 height 5
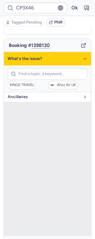
click at [25, 99] on span "Ancillaries" at bounding box center [44, 96] width 73 height 5
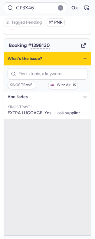
click at [25, 99] on span "Ancillaries" at bounding box center [44, 96] width 73 height 5
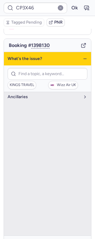
click at [83, 61] on icon "button" at bounding box center [85, 58] width 5 height 5
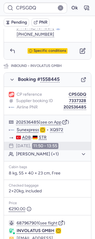
scroll to position [389, 0]
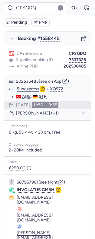
click at [85, 2] on div "CPSGDQ Ok" at bounding box center [47, 8] width 95 height 16
click at [83, 4] on button "button" at bounding box center [87, 8] width 10 height 10
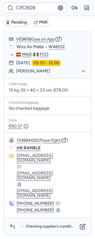
scroll to position [84, 0]
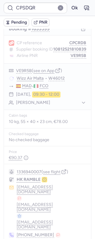
type input "CPCRDB"
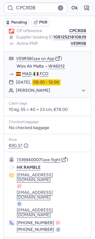
scroll to position [72, 0]
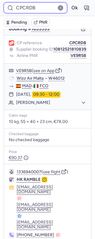
click at [27, 7] on input "CPCRDB" at bounding box center [36, 7] width 64 height 11
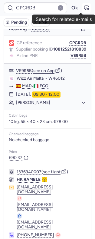
click at [82, 6] on button "button" at bounding box center [87, 8] width 10 height 10
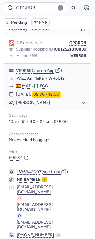
scroll to position [90, 0]
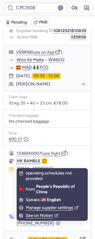
click at [10, 236] on icon "button" at bounding box center [12, 239] width 6 height 6
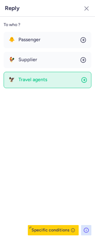
click at [33, 80] on span "Travel agents" at bounding box center [32, 79] width 29 height 5
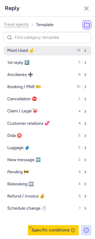
click at [34, 48] on button "Most Used ☝️ 15" at bounding box center [48, 51] width 88 height 10
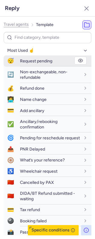
click at [40, 62] on span "Request pending" at bounding box center [36, 60] width 32 height 5
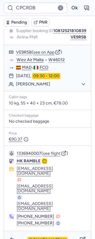
click at [19, 25] on span "Pending" at bounding box center [19, 22] width 16 height 5
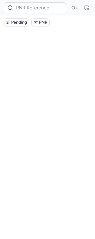
scroll to position [0, 0]
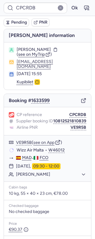
type input "CPSDQR"
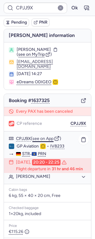
click at [48, 138] on button "see on App" at bounding box center [42, 138] width 21 height 5
type input "CPSDQR"
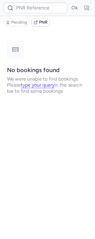
type input "CPJJ9X"
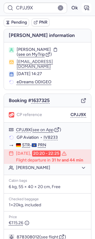
click at [83, 11] on icon "button" at bounding box center [86, 8] width 6 height 6
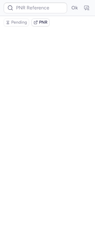
type input "CPJJ9X"
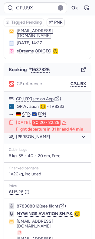
scroll to position [86, 0]
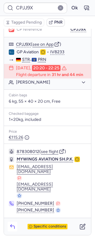
click at [13, 223] on button "button" at bounding box center [13, 226] width 10 height 10
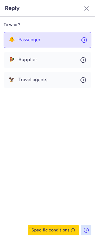
click at [48, 44] on button "🐥 Passenger" at bounding box center [48, 40] width 88 height 16
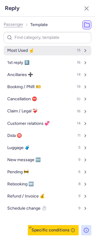
click at [48, 53] on button "Most Used ☝️ 15" at bounding box center [48, 51] width 88 height 10
select select "de"
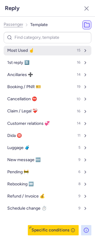
select select "de"
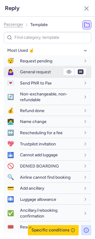
click at [48, 71] on span "General request" at bounding box center [35, 71] width 31 height 5
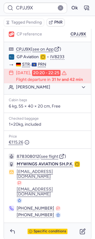
scroll to position [86, 0]
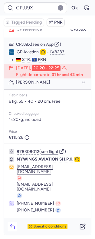
click at [13, 224] on icon "button" at bounding box center [12, 226] width 6 height 6
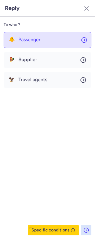
click at [38, 46] on button "🐥 Passenger" at bounding box center [48, 40] width 88 height 16
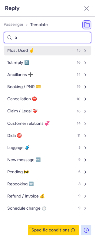
type input "tru"
select select "de"
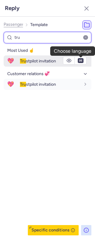
type input "tru"
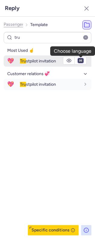
click at [79, 61] on select "fr en de nl pt es it ru" at bounding box center [80, 60] width 5 height 5
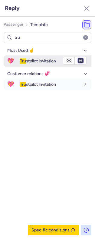
select select "en"
click at [78, 58] on select "fr en de nl pt es it ru" at bounding box center [80, 60] width 5 height 5
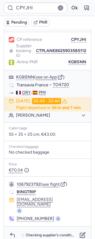
scroll to position [74, 0]
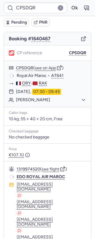
type input "CP6BJG"
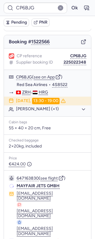
scroll to position [62, 0]
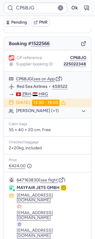
click at [83, 5] on icon "button" at bounding box center [86, 8] width 6 height 6
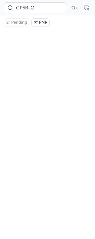
scroll to position [0, 0]
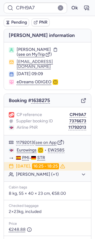
type input "CP6BJG"
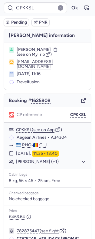
type input "CPSDQR"
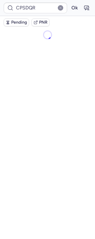
type input "CPYJHI"
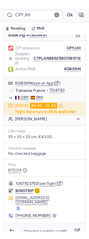
scroll to position [76, 0]
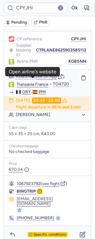
click at [35, 82] on link "Transavia France" at bounding box center [33, 84] width 32 height 5
click at [71, 59] on button "KGBSNN" at bounding box center [77, 61] width 18 height 5
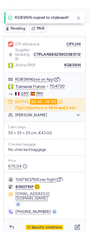
scroll to position [0, 0]
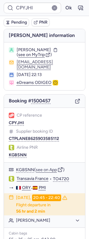
click at [39, 49] on span "Mailys HEMOUS" at bounding box center [34, 49] width 34 height 5
copy span "HEMOUS"
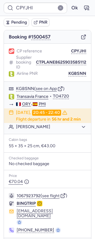
scroll to position [76, 0]
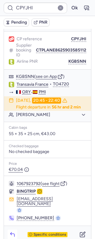
click at [10, 230] on button "button" at bounding box center [13, 234] width 10 height 10
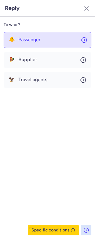
click at [28, 42] on span "Passenger" at bounding box center [29, 39] width 22 height 5
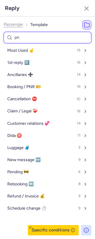
type input "pnr"
select select "en"
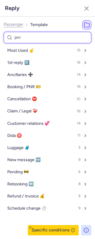
select select "en"
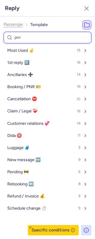
select select "en"
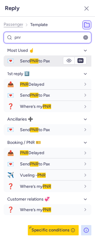
type input "pnr"
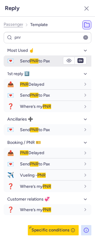
click at [35, 62] on span "PNR" at bounding box center [34, 60] width 8 height 5
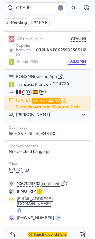
click at [71, 59] on button "KGBSNN" at bounding box center [77, 61] width 18 height 5
click at [14, 229] on button "button" at bounding box center [13, 234] width 10 height 10
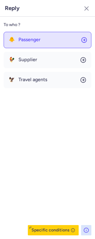
click at [31, 44] on button "🐥 Passenger" at bounding box center [48, 40] width 88 height 16
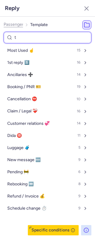
type input "tr"
select select "en"
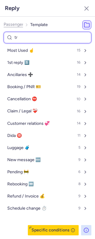
select select "en"
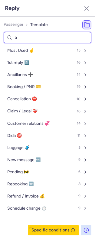
select select "en"
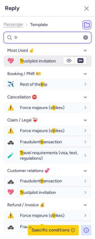
type input "tr"
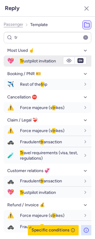
click at [29, 63] on span "Tr ustpilot invitation" at bounding box center [38, 60] width 36 height 5
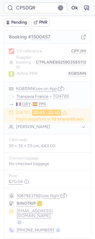
type input "CPXROE"
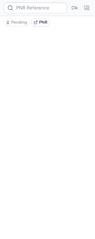
scroll to position [0, 0]
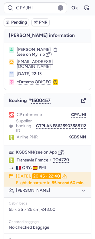
type input "CPXROE"
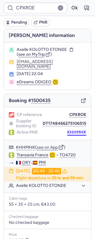
click at [73, 130] on button "KHHMHK" at bounding box center [76, 132] width 19 height 5
click at [39, 49] on span "Axelle KOLOTTO ETONDE" at bounding box center [42, 49] width 50 height 5
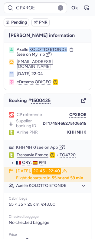
drag, startPoint x: 39, startPoint y: 49, endPoint x: 53, endPoint y: 50, distance: 14.2
click at [53, 50] on span "Axelle KOLOTTO ETONDE" at bounding box center [42, 49] width 50 height 5
copy span "KOLOTTO ETONDE"
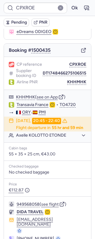
scroll to position [71, 0]
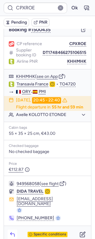
click at [11, 229] on button "button" at bounding box center [13, 234] width 10 height 10
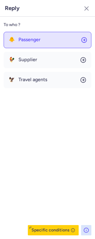
click at [35, 34] on button "🐥 Passenger" at bounding box center [48, 40] width 88 height 16
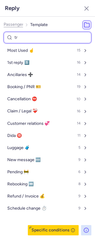
type input "tru"
select select "en"
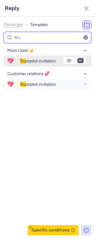
type input "tru"
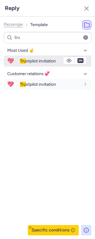
click at [34, 61] on span "Tru stpilot invitation" at bounding box center [38, 60] width 36 height 5
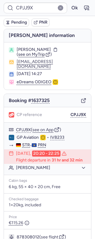
scroll to position [86, 0]
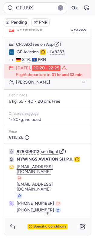
click at [43, 227] on span "Specific conditions" at bounding box center [50, 226] width 33 height 4
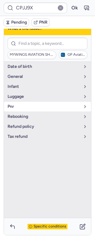
click at [29, 104] on span "pnr" at bounding box center [44, 106] width 73 height 5
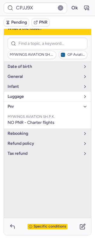
click at [29, 104] on span "pnr" at bounding box center [44, 106] width 73 height 5
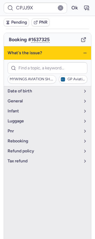
click at [83, 51] on icon "button" at bounding box center [85, 53] width 5 height 5
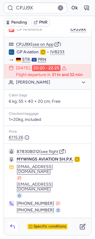
click at [11, 224] on polyline "button" at bounding box center [10, 225] width 1 height 2
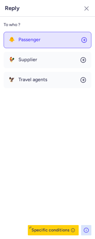
click at [43, 44] on button "🐥 Passenger" at bounding box center [48, 40] width 88 height 16
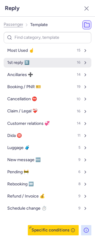
type input "CP6BJG"
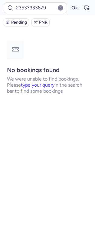
scroll to position [0, 0]
type input "CPDEG8"
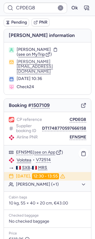
click at [28, 157] on link "Volotea" at bounding box center [24, 159] width 15 height 5
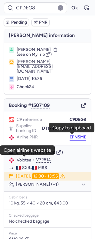
click at [70, 137] on button "EFN5ME" at bounding box center [78, 137] width 17 height 5
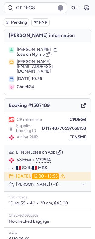
click at [47, 51] on span "Helen BOHNENKAEMPER" at bounding box center [34, 49] width 34 height 5
copy span "BOHNENKAEMPER"
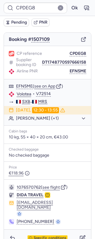
click at [10, 229] on div "Specific conditions" at bounding box center [47, 237] width 87 height 17
click at [12, 235] on icon "button" at bounding box center [12, 238] width 6 height 6
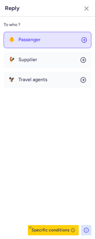
click at [47, 43] on button "🐥 Passenger" at bounding box center [48, 40] width 88 height 16
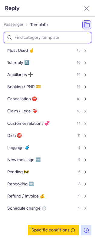
type input "p"
select select "en"
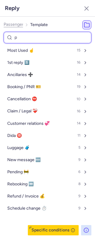
select select "en"
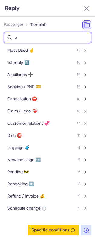
select select "en"
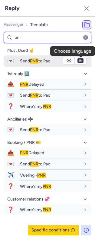
type input "pnr"
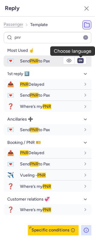
click at [80, 61] on select "fr en de nl pt es it ru" at bounding box center [80, 60] width 5 height 5
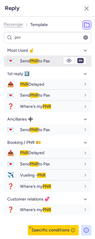
select select "de"
click at [78, 58] on select "fr en de nl pt es it ru" at bounding box center [80, 60] width 5 height 5
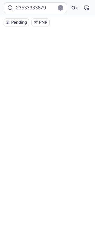
scroll to position [0, 0]
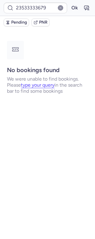
type input "CPYZY7"
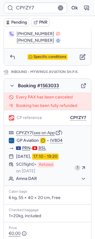
scroll to position [387, 0]
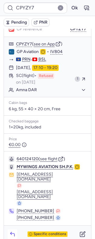
click at [11, 231] on icon "button" at bounding box center [12, 234] width 6 height 6
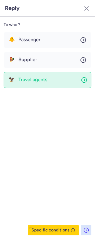
click at [42, 78] on span "Travel agents" at bounding box center [32, 79] width 29 height 5
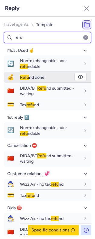
type input "refu"
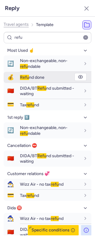
click at [30, 81] on div "Refu nd done" at bounding box center [55, 77] width 71 height 11
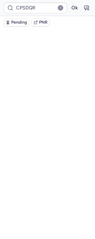
scroll to position [0, 0]
type input "CPEFQ6"
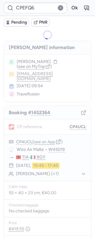
type input "CPTDER"
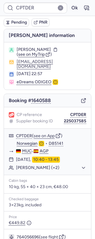
scroll to position [84, 0]
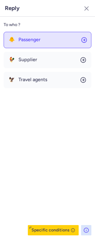
click at [38, 45] on button "🐥 Passenger" at bounding box center [48, 40] width 88 height 16
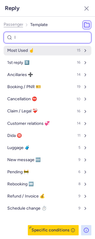
type input "lu"
select select "en"
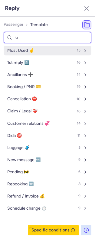
select select "en"
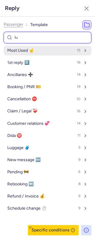
select select "en"
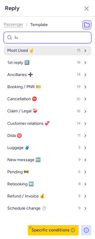
select select "en"
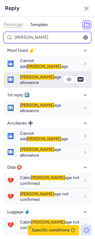
type input "lugg"
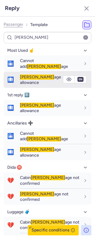
click at [31, 74] on span "Lugg age allowance" at bounding box center [40, 79] width 41 height 11
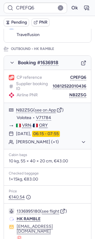
scroll to position [75, 0]
type input "CP6BJG"
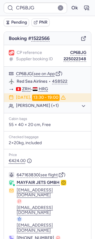
scroll to position [84, 0]
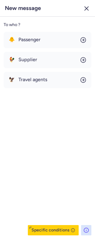
click at [86, 8] on line "button" at bounding box center [87, 9] width 4 height 4
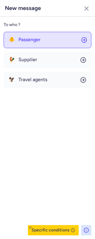
click at [49, 41] on button "🐥 Passenger" at bounding box center [48, 40] width 88 height 16
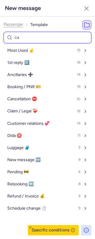
type input "can"
select select "en"
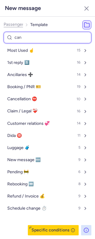
select select "en"
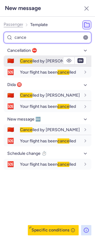
type input "cance"
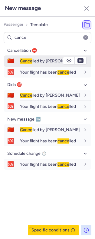
click at [44, 58] on div "Cance lled by PAX" at bounding box center [55, 61] width 71 height 11
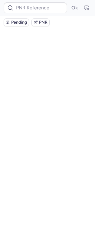
scroll to position [0, 0]
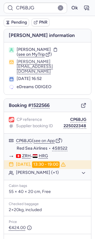
click at [18, 23] on span "Pending" at bounding box center [19, 22] width 16 height 5
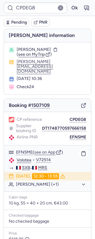
click at [32, 184] on button "Reto SAENGER (+1)" at bounding box center [51, 183] width 70 height 5
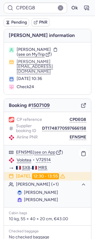
drag, startPoint x: 32, startPoint y: 184, endPoint x: 12, endPoint y: 183, distance: 20.6
click at [32, 184] on button "Reto SAENGER (+1)" at bounding box center [51, 183] width 70 height 5
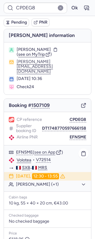
type input "CPSDQR"
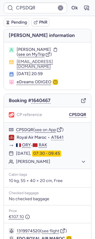
type input "CPLYWE"
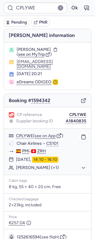
click at [27, 165] on button "Vincent Angelo PAGELLA (+1)" at bounding box center [51, 167] width 70 height 5
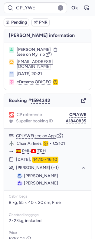
scroll to position [82, 0]
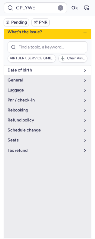
click at [30, 68] on span "date of birth" at bounding box center [44, 70] width 73 height 5
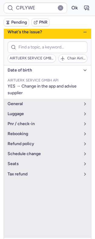
click at [30, 68] on span "date of birth" at bounding box center [44, 70] width 73 height 5
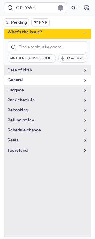
click at [32, 78] on span "general" at bounding box center [44, 80] width 73 height 5
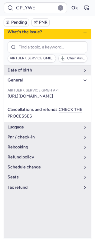
click at [32, 78] on span "general" at bounding box center [44, 80] width 73 height 5
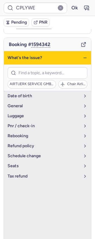
click at [83, 55] on icon "button" at bounding box center [85, 57] width 5 height 5
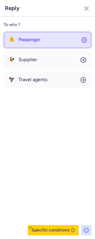
click at [51, 40] on button "🐥 Passenger" at bounding box center [48, 40] width 88 height 16
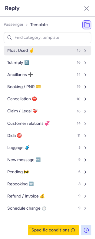
click at [47, 50] on button "Most Used ☝️ 15" at bounding box center [48, 51] width 88 height 10
select select "en"
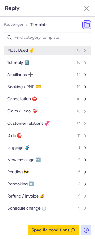
select select "en"
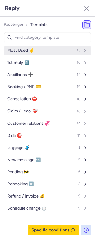
select select "en"
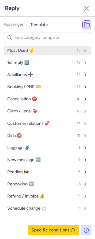
select select "en"
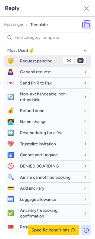
click at [49, 60] on span "Request pending" at bounding box center [36, 60] width 32 height 5
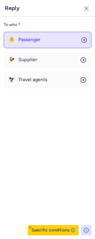
drag, startPoint x: 40, startPoint y: 45, endPoint x: 46, endPoint y: 45, distance: 6.7
click at [39, 45] on button "🐥 Passenger" at bounding box center [48, 40] width 88 height 16
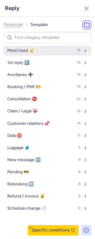
click at [34, 46] on button "Most Used ☝️ 15" at bounding box center [48, 51] width 88 height 10
select select "en"
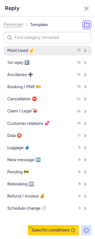
select select "en"
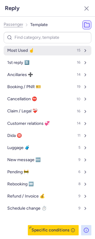
select select "en"
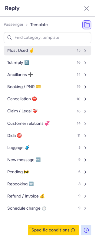
select select "en"
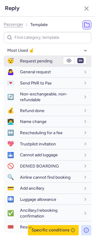
click at [78, 61] on select "fr en de nl pt es it ru" at bounding box center [80, 60] width 5 height 5
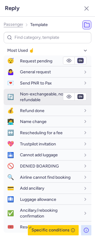
select select "de"
click at [78, 58] on select "fr en de nl pt es it ru" at bounding box center [80, 60] width 5 height 5
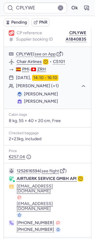
click at [22, 21] on span "Pending" at bounding box center [19, 22] width 16 height 5
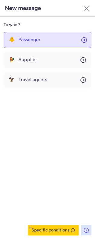
click at [24, 45] on button "🐥 Passenger" at bounding box center [48, 40] width 88 height 16
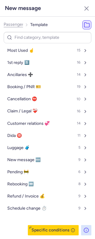
click at [11, 18] on div "Passenger Template Most Used ☝️ 15 1st reply 1️⃣ 16 Ancillaries ➕ 14 Booking / …" at bounding box center [47, 128] width 95 height 222
click at [11, 23] on span "Passenger" at bounding box center [14, 24] width 20 height 5
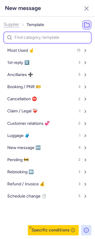
click at [35, 35] on input at bounding box center [48, 38] width 88 height 12
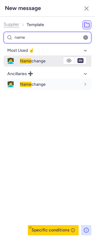
type input "name"
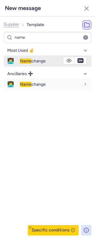
click at [22, 65] on div "Name change" at bounding box center [55, 61] width 71 height 10
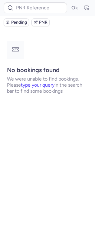
scroll to position [0, 0]
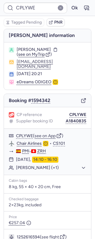
type input "CPSDQR"
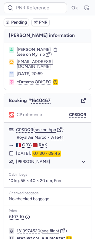
type input "CPSDQR"
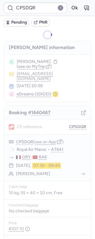
type input "CPAEHP"
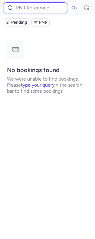
click at [33, 10] on input at bounding box center [36, 7] width 64 height 11
paste input "CP2WHC"
type input "CP2WHC"
click at [70, 3] on button "Ok" at bounding box center [75, 8] width 10 height 10
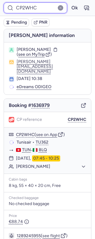
scroll to position [53, 0]
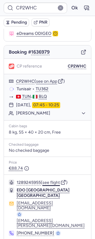
click at [54, 180] on button "see flight" at bounding box center [51, 182] width 18 height 5
click at [70, 7] on button "Ok" at bounding box center [75, 8] width 10 height 10
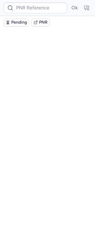
scroll to position [0, 0]
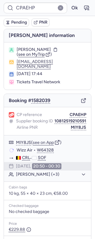
type input "CPG3PC"
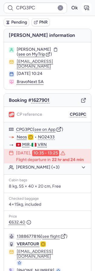
click at [83, 10] on icon "button" at bounding box center [86, 8] width 6 height 6
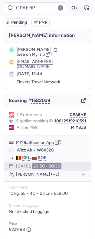
type input "CPSDQR"
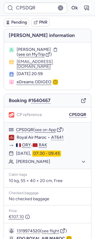
click at [82, 11] on button "button" at bounding box center [87, 8] width 10 height 10
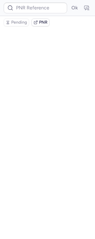
type input "CPSDQR"
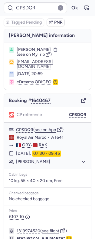
scroll to position [100, 0]
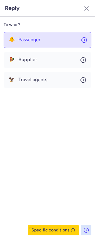
click at [34, 41] on span "Passenger" at bounding box center [29, 39] width 22 height 5
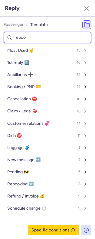
type input "rebook"
select select "en"
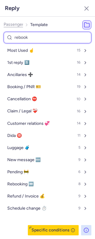
select select "en"
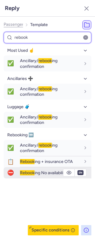
type input "rebook"
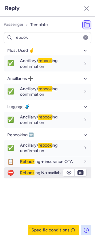
click at [48, 173] on span "Rebook ing No availability" at bounding box center [43, 172] width 47 height 5
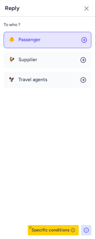
click at [25, 40] on span "Passenger" at bounding box center [29, 39] width 22 height 5
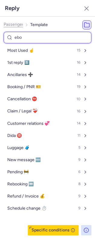
type input "eboo"
select select "en"
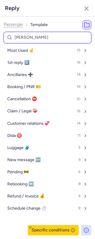
select select "en"
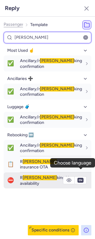
type input "eboo"
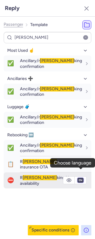
click at [80, 178] on select "fr en de nl pt es it ru" at bounding box center [80, 180] width 5 height 5
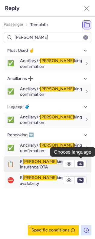
select select "fr"
click at [78, 178] on select "fr en de nl pt es it ru" at bounding box center [80, 180] width 5 height 5
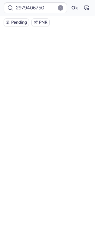
scroll to position [0, 0]
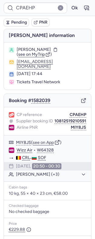
type input "CPUDZT"
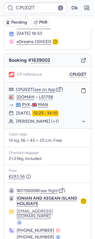
click at [36, 117] on div "Victoria SMITH (+1)" at bounding box center [47, 121] width 87 height 8
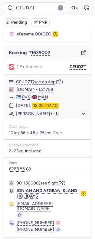
scroll to position [59, 0]
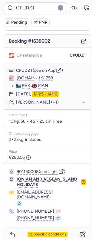
click at [34, 119] on p "10 kg, 56 × 45 × 25 cm, Free" at bounding box center [47, 121] width 77 height 5
drag, startPoint x: 32, startPoint y: 103, endPoint x: 31, endPoint y: 100, distance: 3.1
click at [32, 102] on div "CPUDZT ( see on App ) Jet2.com • LS1758 PVK - MAN 24 Aug 2025, 12:25 - 14:10 Vi…" at bounding box center [47, 86] width 87 height 46
click at [31, 100] on button "Victoria SMITH (+1)" at bounding box center [51, 101] width 70 height 5
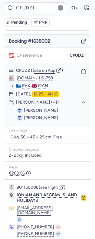
click at [45, 68] on button "see on App" at bounding box center [44, 70] width 21 height 5
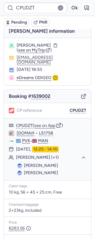
scroll to position [0, 0]
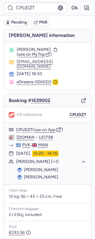
click at [83, 6] on icon "button" at bounding box center [86, 8] width 6 height 6
type input "CPUDZT"
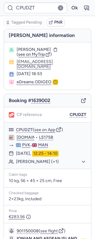
scroll to position [59, 0]
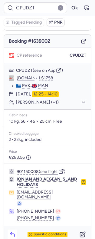
click at [10, 231] on icon "button" at bounding box center [12, 234] width 6 height 6
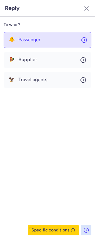
click at [60, 36] on button "🐥 Passenger" at bounding box center [48, 40] width 88 height 16
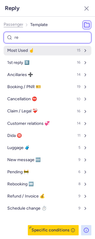
type input "ree"
select select "en"
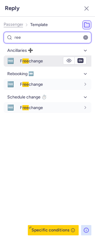
type input "ree"
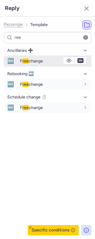
click at [47, 59] on div "F ree change" at bounding box center [50, 60] width 60 height 5
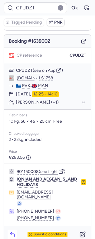
click at [10, 231] on icon "button" at bounding box center [12, 234] width 6 height 6
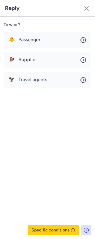
click at [53, 48] on div "🐥 Passenger 🐓 Supplier 🦅 Travel agents" at bounding box center [48, 60] width 88 height 56
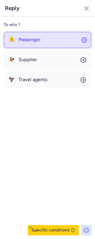
click at [49, 43] on button "🐥 Passenger" at bounding box center [48, 40] width 88 height 16
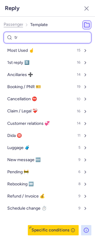
type input "tru"
select select "en"
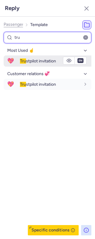
type input "tru"
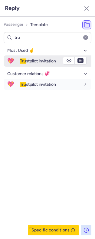
click at [36, 58] on div "Tru stpilot invitation" at bounding box center [55, 61] width 71 height 10
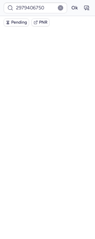
scroll to position [0, 0]
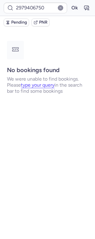
type input "CPQLLO"
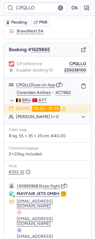
scroll to position [79, 0]
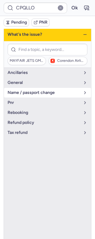
click at [38, 90] on span "name / passport change" at bounding box center [44, 92] width 73 height 5
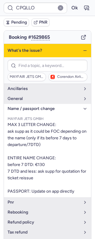
scroll to position [62, 0]
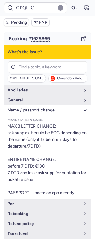
click at [41, 108] on span "name / passport change" at bounding box center [44, 110] width 73 height 5
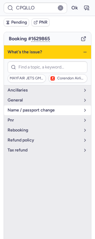
click at [39, 105] on button "name / passport change" at bounding box center [47, 110] width 87 height 10
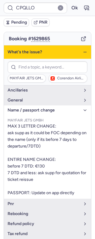
click at [42, 108] on span "name / passport change" at bounding box center [44, 110] width 73 height 5
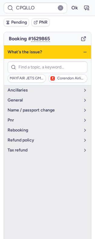
click at [83, 50] on icon "button" at bounding box center [85, 52] width 5 height 5
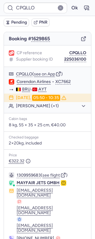
scroll to position [79, 0]
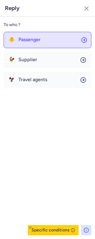
click at [45, 43] on button "🐥 Passenger" at bounding box center [48, 40] width 88 height 16
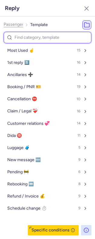
click at [19, 23] on span "Passenger" at bounding box center [14, 24] width 20 height 5
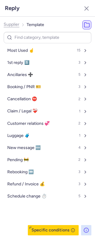
click at [18, 22] on ol "Supplier Template" at bounding box center [24, 24] width 41 height 9
click at [15, 25] on span "Supplier" at bounding box center [12, 24] width 16 height 5
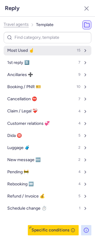
click at [43, 52] on button "Most Used ☝️ 15" at bounding box center [48, 51] width 88 height 10
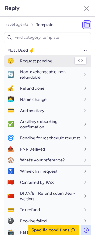
click at [45, 61] on span "Request pending" at bounding box center [36, 60] width 32 height 5
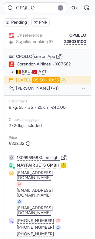
click at [18, 22] on span "Pending" at bounding box center [19, 22] width 16 height 5
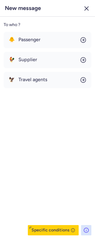
click at [89, 6] on icon "button" at bounding box center [86, 8] width 7 height 7
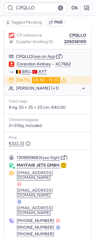
drag, startPoint x: 54, startPoint y: 225, endPoint x: 51, endPoint y: 220, distance: 5.3
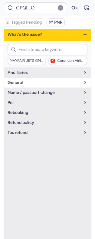
click at [31, 84] on button "general" at bounding box center [47, 83] width 87 height 10
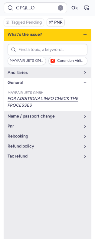
click at [31, 80] on span "general" at bounding box center [44, 82] width 73 height 5
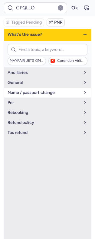
click at [31, 90] on span "name / passport change" at bounding box center [44, 92] width 73 height 5
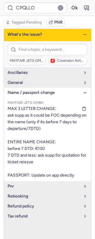
scroll to position [0, 0]
click at [77, 29] on div "Tagged Pending PNR" at bounding box center [47, 22] width 95 height 13
click at [83, 34] on line "button" at bounding box center [84, 34] width 3 height 0
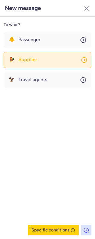
click at [27, 55] on button "🐓 Supplier" at bounding box center [48, 60] width 88 height 16
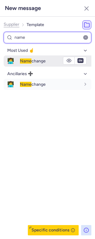
type input "name"
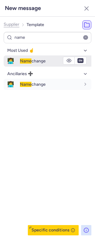
click at [43, 63] on span "Name change" at bounding box center [33, 60] width 26 height 5
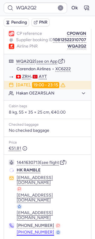
scroll to position [90, 0]
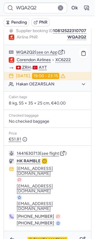
click at [38, 59] on link "Corendon Airlines" at bounding box center [34, 59] width 34 height 5
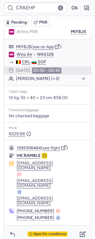
scroll to position [97, 0]
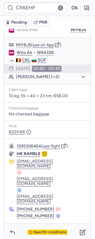
type input "WQA2Q2"
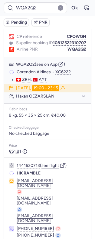
scroll to position [90, 0]
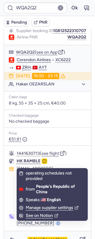
click at [58, 126] on div "Checked baggage No checked baggage" at bounding box center [47, 119] width 87 height 18
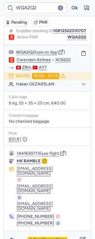
click at [40, 59] on link "Corendon Airlines" at bounding box center [34, 59] width 34 height 5
click at [11, 238] on icon "button" at bounding box center [12, 239] width 4 height 3
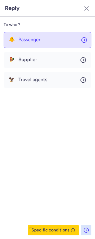
click at [36, 40] on span "Passenger" at bounding box center [29, 39] width 22 height 5
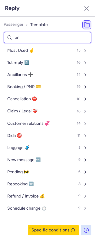
type input "pnr"
select select "en"
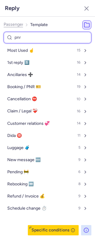
select select "en"
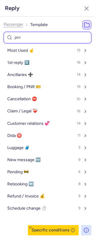
select select "en"
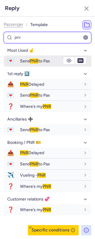
type input "pnr"
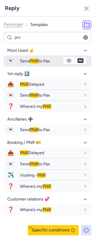
click at [40, 61] on span "Send PNR to Pax" at bounding box center [35, 60] width 30 height 5
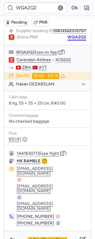
click at [67, 38] on button "WQA2Q2" at bounding box center [76, 37] width 19 height 5
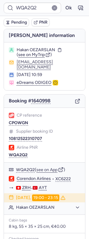
click at [43, 49] on span "Hakan OEZARSLAN" at bounding box center [36, 49] width 38 height 5
copy span "OEZARSLAN"
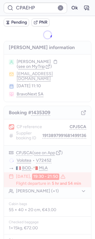
type input "CPGTEK"
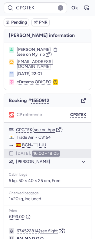
scroll to position [54, 0]
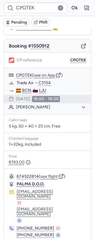
click at [83, 11] on icon "button" at bounding box center [86, 8] width 6 height 6
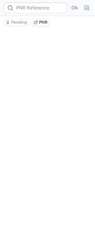
type input "CPGTEK"
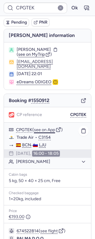
click at [46, 127] on button "see on App" at bounding box center [44, 129] width 21 height 5
click at [63, 7] on form "CPGTEK Ok" at bounding box center [48, 7] width 88 height 11
click at [70, 8] on button "Ok" at bounding box center [75, 8] width 10 height 10
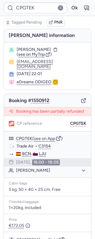
scroll to position [68, 0]
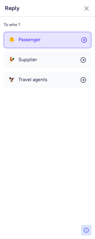
click at [36, 34] on button "🐥 Passenger" at bounding box center [48, 40] width 88 height 16
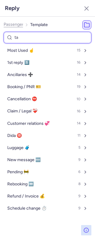
type input "tax"
select select "en"
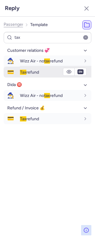
click at [67, 73] on icon "button" at bounding box center [69, 71] width 5 height 3
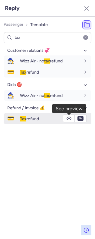
click at [70, 121] on button "button" at bounding box center [68, 118] width 11 height 7
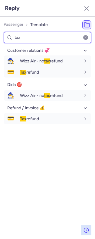
click at [41, 39] on input "tax" at bounding box center [48, 38] width 88 height 12
type input "ta"
select select "en"
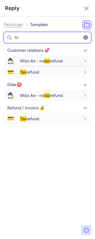
select select "en"
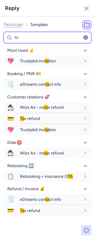
type input "t"
type input "refund"
select select "en"
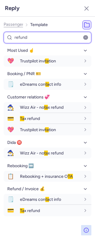
select select "en"
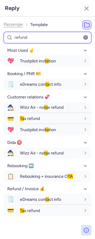
select select "en"
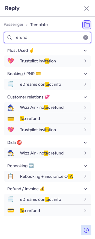
select select "en"
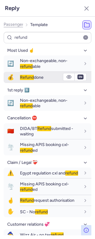
click at [37, 76] on span "Refund done" at bounding box center [32, 77] width 24 height 5
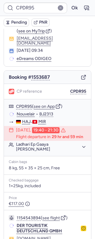
scroll to position [72, 0]
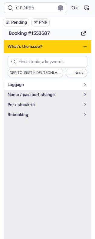
click at [41, 82] on span "luggage" at bounding box center [44, 84] width 73 height 5
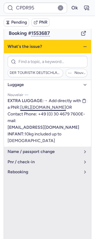
click at [35, 105] on link "https://nouvel.flyair41.de/services/#/" at bounding box center [43, 107] width 46 height 5
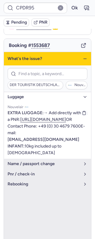
scroll to position [59, 0]
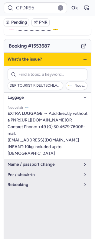
click at [76, 93] on button "luggage" at bounding box center [47, 98] width 87 height 10
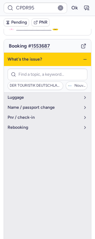
click at [76, 54] on div "What's the issue?" at bounding box center [47, 59] width 87 height 13
click at [83, 57] on icon "button" at bounding box center [85, 59] width 5 height 5
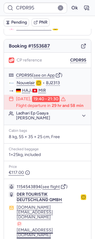
scroll to position [72, 0]
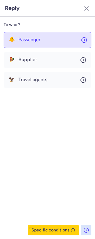
click at [28, 39] on span "Passenger" at bounding box center [29, 39] width 22 height 5
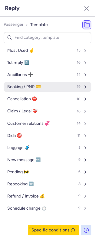
click at [28, 89] on span "Booking / PNR 🎫" at bounding box center [24, 86] width 34 height 5
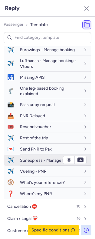
scroll to position [114, 0]
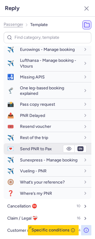
click at [36, 151] on span "Send PNR to Pax" at bounding box center [36, 148] width 32 height 5
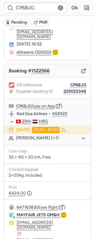
scroll to position [84, 0]
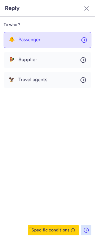
click at [26, 47] on button "🐥 Passenger" at bounding box center [48, 40] width 88 height 16
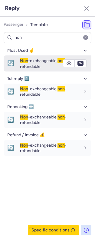
click at [52, 63] on span "Non -exchangeable, non -refundable" at bounding box center [43, 63] width 47 height 11
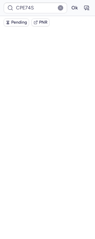
scroll to position [35, 0]
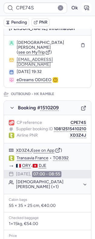
click at [83, 6] on icon "button" at bounding box center [86, 8] width 6 height 6
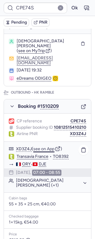
scroll to position [36, 0]
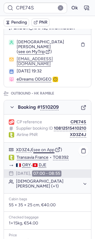
click at [44, 147] on button "see on App" at bounding box center [43, 149] width 21 height 5
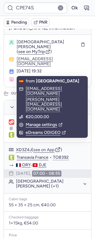
click at [70, 4] on button "Ok" at bounding box center [75, 8] width 10 height 10
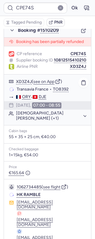
scroll to position [114, 0]
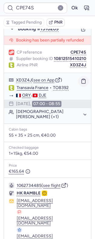
click at [81, 83] on icon "button" at bounding box center [83, 80] width 5 height 5
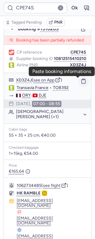
click at [78, 80] on button "button" at bounding box center [83, 81] width 10 height 10
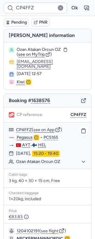
scroll to position [71, 0]
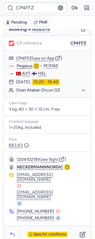
click at [11, 231] on icon "button" at bounding box center [12, 234] width 6 height 6
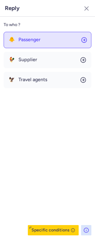
click at [36, 34] on button "🐥 Passenger" at bounding box center [48, 40] width 88 height 16
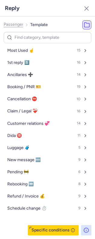
click at [18, 23] on span "Passenger" at bounding box center [14, 24] width 20 height 5
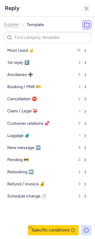
click at [18, 23] on span "Supplier" at bounding box center [12, 24] width 16 height 5
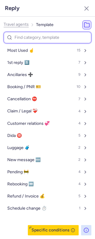
click at [32, 36] on input at bounding box center [48, 38] width 88 height 12
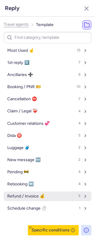
click at [29, 195] on span "Refund / Invoice 💰" at bounding box center [25, 196] width 37 height 5
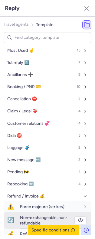
click at [42, 219] on span "Non-exchangeable, non-refundable" at bounding box center [43, 220] width 47 height 11
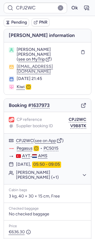
scroll to position [60, 0]
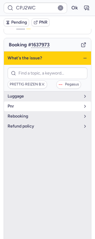
click at [32, 104] on span "pnr" at bounding box center [44, 106] width 73 height 5
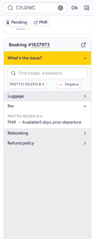
click at [32, 104] on span "pnr" at bounding box center [44, 106] width 73 height 5
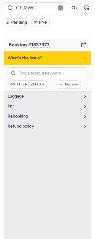
click at [76, 51] on div "What's the issue?" at bounding box center [47, 57] width 87 height 13
click at [78, 52] on div "What's the issue?" at bounding box center [47, 57] width 87 height 13
click at [75, 54] on div "What's the issue?" at bounding box center [47, 57] width 87 height 13
click at [83, 56] on icon "button" at bounding box center [85, 58] width 5 height 5
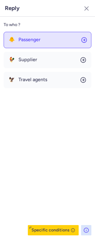
click at [43, 44] on button "🐥 Passenger" at bounding box center [48, 40] width 88 height 16
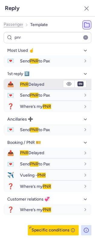
click at [46, 86] on div "PNR Delayed" at bounding box center [50, 83] width 60 height 5
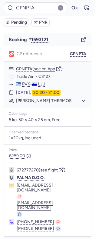
scroll to position [62, 0]
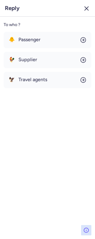
click at [85, 5] on icon "button" at bounding box center [86, 8] width 7 height 7
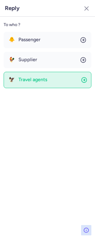
click at [42, 85] on button "🦅 Travel agents" at bounding box center [48, 80] width 88 height 16
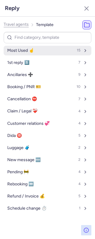
click at [38, 50] on button "Most Used ☝️ 15" at bounding box center [48, 51] width 88 height 10
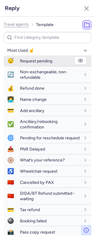
click at [38, 57] on div "Request pending" at bounding box center [55, 61] width 71 height 11
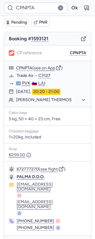
click at [12, 21] on span "Pending" at bounding box center [19, 22] width 16 height 5
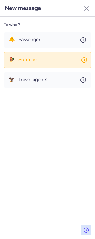
click at [41, 58] on button "🐓 Supplier" at bounding box center [48, 60] width 88 height 16
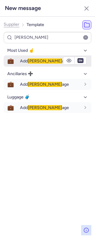
click at [40, 63] on span "Add lugg age" at bounding box center [44, 60] width 49 height 5
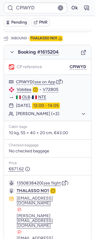
scroll to position [361, 0]
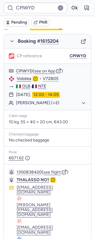
click at [83, 8] on icon "button" at bounding box center [86, 8] width 6 height 6
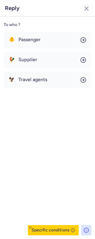
drag, startPoint x: 31, startPoint y: 75, endPoint x: 30, endPoint y: 70, distance: 4.3
click at [31, 75] on button "🦅 Travel agents" at bounding box center [48, 80] width 88 height 16
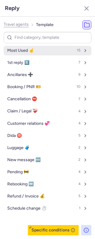
click at [37, 53] on button "Most Used ☝️ 15" at bounding box center [48, 51] width 88 height 10
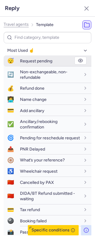
click at [38, 61] on span "Request pending" at bounding box center [36, 60] width 32 height 5
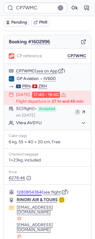
scroll to position [86, 0]
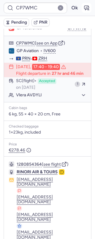
click at [82, 11] on button "button" at bounding box center [87, 8] width 10 height 10
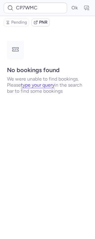
scroll to position [0, 0]
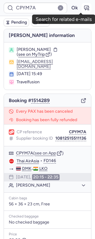
click at [83, 10] on icon "button" at bounding box center [86, 8] width 6 height 6
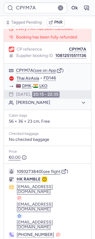
scroll to position [83, 0]
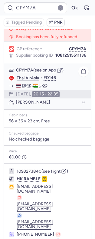
click at [41, 109] on div "CPYM7A ( see on App ) Thai AirAsia • FD146 DMK - LKO 07 Jul 2025, 20:15 - 22:35…" at bounding box center [47, 86] width 87 height 46
click at [40, 105] on button "[PERSON_NAME]" at bounding box center [51, 101] width 70 height 5
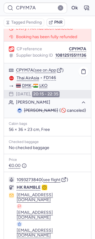
click at [20, 105] on button "[PERSON_NAME]" at bounding box center [51, 101] width 70 height 5
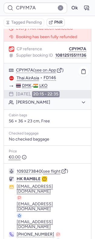
drag, startPoint x: 20, startPoint y: 110, endPoint x: 34, endPoint y: 111, distance: 14.2
click at [34, 105] on button "[PERSON_NAME]" at bounding box center [51, 101] width 70 height 5
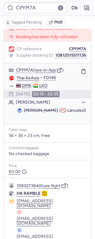
click at [34, 105] on button "[PERSON_NAME]" at bounding box center [51, 101] width 70 height 5
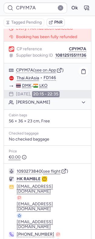
click at [28, 105] on button "[PERSON_NAME]" at bounding box center [51, 101] width 70 height 5
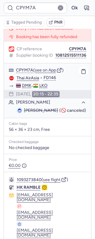
click at [27, 113] on span "[PERSON_NAME]" at bounding box center [41, 110] width 34 height 5
drag, startPoint x: 27, startPoint y: 118, endPoint x: 38, endPoint y: 119, distance: 11.5
click at [39, 113] on span "[PERSON_NAME]" at bounding box center [41, 110] width 34 height 5
copy span "[PERSON_NAME]"
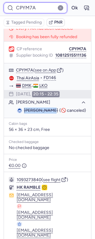
click at [30, 5] on input "CPYM7A" at bounding box center [36, 7] width 64 height 11
paste input "DP6Q"
click at [70, 3] on button "Ok" at bounding box center [75, 8] width 10 height 10
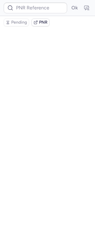
scroll to position [0, 0]
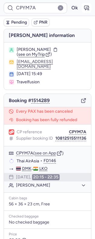
click at [83, 8] on icon "button" at bounding box center [86, 8] width 6 height 6
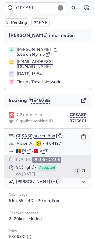
click at [35, 175] on span "on [DATE]" at bounding box center [25, 173] width 19 height 5
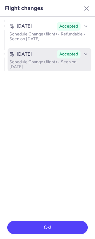
click at [44, 60] on p "Schedule Change (flight) • Seen on [DATE]" at bounding box center [49, 65] width 80 height 10
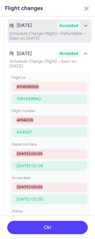
click at [51, 35] on p "Schedule Change (flight) • Refundable • Seen on [DATE]" at bounding box center [49, 36] width 80 height 10
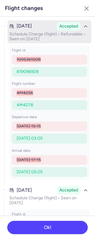
click at [83, 24] on icon "button" at bounding box center [85, 26] width 5 height 5
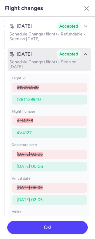
click at [64, 54] on span "Accepted" at bounding box center [68, 54] width 19 height 6
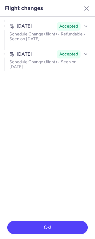
click at [81, 8] on header "Flight changes" at bounding box center [47, 8] width 95 height 17
click at [85, 6] on icon "button" at bounding box center [86, 8] width 7 height 7
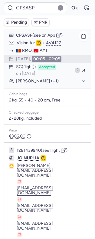
scroll to position [100, 0]
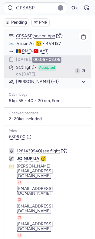
click at [47, 70] on span "Accepted" at bounding box center [47, 67] width 18 height 5
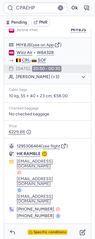
scroll to position [0, 0]
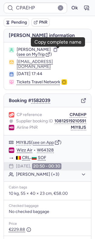
click at [55, 51] on button "button" at bounding box center [55, 49] width 4 height 4
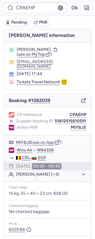
click at [83, 8] on icon "button" at bounding box center [86, 8] width 6 height 6
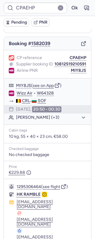
scroll to position [97, 0]
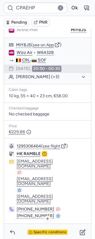
drag, startPoint x: 46, startPoint y: 222, endPoint x: 44, endPoint y: 226, distance: 3.9
click at [46, 223] on div "Specific conditions" at bounding box center [47, 231] width 87 height 17
click at [44, 230] on span "Specific conditions" at bounding box center [50, 232] width 33 height 4
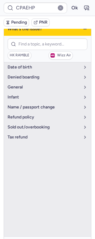
scroll to position [80, 0]
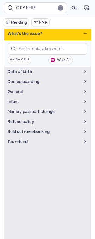
click at [76, 37] on div "What's the issue?" at bounding box center [47, 33] width 87 height 13
click at [83, 36] on icon "button" at bounding box center [85, 33] width 5 height 5
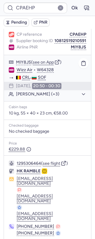
click at [51, 97] on button "Mustafa KEHAYOV (+3)" at bounding box center [51, 93] width 70 height 5
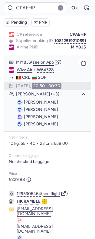
click at [48, 65] on button "see on App" at bounding box center [43, 62] width 21 height 5
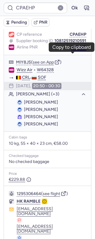
click at [72, 50] on button "MIY8JS" at bounding box center [78, 47] width 15 height 5
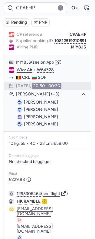
click at [18, 23] on span "Pending" at bounding box center [19, 22] width 16 height 5
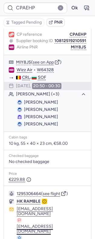
scroll to position [128, 0]
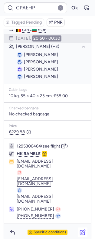
click at [80, 229] on icon "button" at bounding box center [83, 232] width 6 height 6
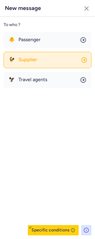
click at [47, 56] on button "🐓 Supplier" at bounding box center [48, 60] width 88 height 16
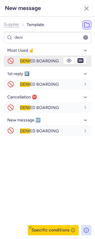
click at [23, 59] on span "DENI" at bounding box center [25, 60] width 10 height 5
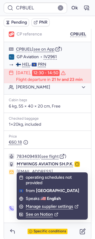
scroll to position [86, 0]
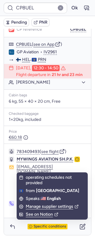
click at [48, 223] on div "Specific conditions" at bounding box center [48, 225] width 40 height 5
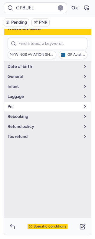
click at [50, 104] on span "pnr" at bounding box center [44, 106] width 73 height 5
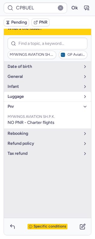
click at [52, 104] on span "pnr" at bounding box center [44, 106] width 73 height 5
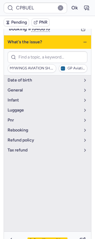
scroll to position [72, 0]
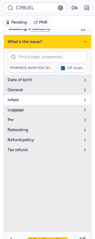
click at [39, 99] on button "Infant" at bounding box center [47, 100] width 87 height 10
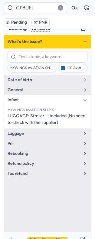
click at [38, 105] on ul "MYWINGS AVIATION SH.P.K. LUGGAGE: Stroller → included (No need to check with th…" at bounding box center [47, 117] width 87 height 24
click at [38, 97] on span "Infant" at bounding box center [44, 99] width 73 height 5
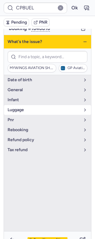
click at [37, 108] on span "luggage" at bounding box center [44, 109] width 73 height 5
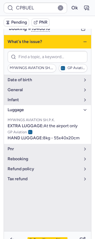
click at [37, 107] on span "luggage" at bounding box center [44, 109] width 73 height 5
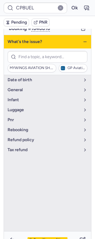
click at [79, 42] on div "What's the issue?" at bounding box center [47, 41] width 87 height 13
click at [79, 41] on div "What's the issue?" at bounding box center [47, 41] width 87 height 13
click at [83, 39] on icon "button" at bounding box center [85, 41] width 5 height 5
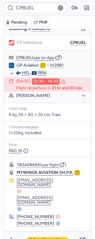
scroll to position [86, 0]
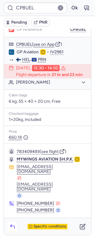
click at [10, 225] on icon "button" at bounding box center [12, 226] width 6 height 6
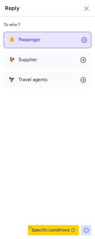
click at [29, 37] on span "Passenger" at bounding box center [29, 39] width 22 height 5
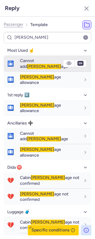
click at [40, 60] on span "Cannot add lugg age" at bounding box center [44, 63] width 48 height 11
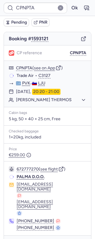
scroll to position [62, 0]
click at [83, 7] on icon "button" at bounding box center [86, 8] width 6 height 6
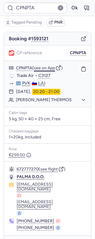
click at [46, 70] on button "see on App" at bounding box center [44, 68] width 21 height 5
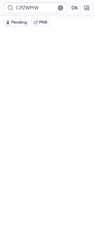
scroll to position [0, 0]
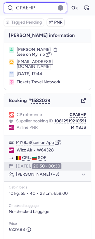
click at [22, 8] on input "CPAEHP" at bounding box center [36, 7] width 64 height 11
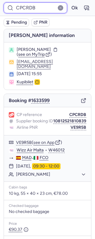
click at [26, 8] on input "CPCRDB" at bounding box center [36, 7] width 64 height 11
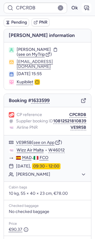
click at [82, 11] on button "button" at bounding box center [87, 8] width 10 height 10
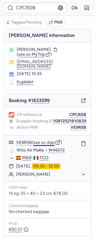
click at [44, 144] on button "see on App" at bounding box center [43, 142] width 21 height 5
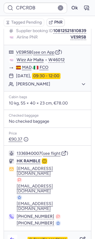
click at [12, 236] on icon "button" at bounding box center [12, 239] width 6 height 6
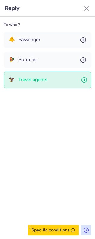
click at [33, 80] on span "Travel agents" at bounding box center [32, 79] width 29 height 5
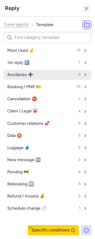
click at [39, 75] on button "Ancillaries ➕ 9" at bounding box center [48, 75] width 88 height 10
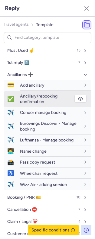
click at [43, 97] on span "Ancillary/rebooking confirmation" at bounding box center [38, 98] width 37 height 11
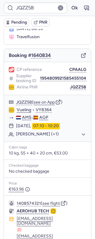
scroll to position [70, 0]
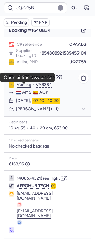
click at [24, 86] on link "Vueling" at bounding box center [24, 84] width 15 height 5
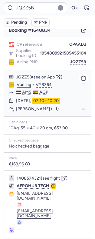
click at [25, 86] on link "Vueling" at bounding box center [24, 84] width 15 height 5
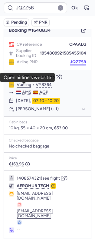
click at [72, 63] on button "JQZZ5B" at bounding box center [78, 62] width 16 height 5
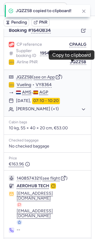
scroll to position [0, 0]
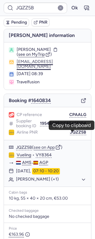
click at [40, 64] on button "smile12@ziggo.nl" at bounding box center [52, 64] width 70 height 10
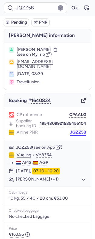
click at [74, 135] on button "JQZZ5B" at bounding box center [78, 132] width 16 height 5
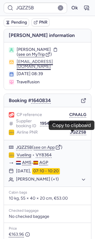
click at [34, 63] on button "smile12@ziggo.nl" at bounding box center [52, 64] width 70 height 10
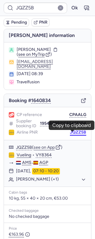
click at [75, 133] on button "JQZZ5B" at bounding box center [78, 132] width 16 height 5
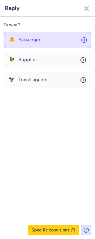
click at [35, 42] on span "Passenger" at bounding box center [29, 39] width 22 height 5
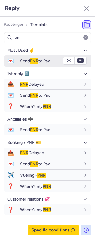
click at [38, 61] on span "PNR" at bounding box center [34, 60] width 8 height 5
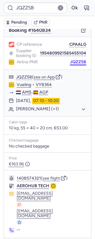
click at [70, 64] on button "JQZZ5B" at bounding box center [78, 62] width 16 height 5
click at [26, 86] on link "Vueling" at bounding box center [24, 84] width 15 height 5
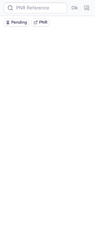
scroll to position [0, 0]
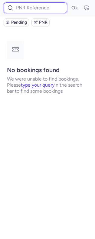
click at [28, 9] on input at bounding box center [36, 7] width 64 height 11
paste input "CP8ILC"
type input "CP8ILC"
click at [70, 3] on button "Ok" at bounding box center [75, 8] width 10 height 10
click at [17, 9] on input at bounding box center [36, 7] width 64 height 11
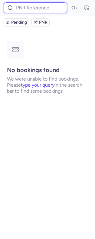
paste input "CP8ILC"
type input "CP8ILC"
click at [70, 3] on button "Ok" at bounding box center [75, 8] width 10 height 10
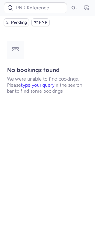
type input "CPQLLO"
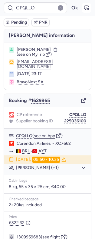
click at [83, 8] on icon "button" at bounding box center [86, 8] width 6 height 6
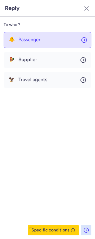
click at [33, 41] on span "Passenger" at bounding box center [29, 39] width 22 height 5
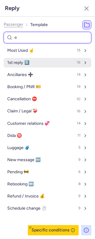
type input "ee"
select select "en"
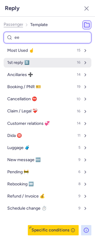
select select "en"
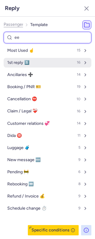
select select "en"
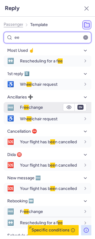
type input "ee"
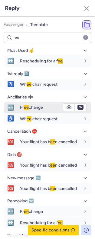
click at [34, 105] on span "Fr ee change" at bounding box center [31, 107] width 23 height 5
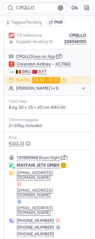
scroll to position [0, 0]
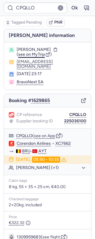
click at [31, 55] on span "see on MyTrip" at bounding box center [31, 54] width 27 height 5
click at [39, 133] on button "see on App" at bounding box center [44, 135] width 21 height 5
type input "2962044757"
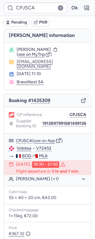
click at [11, 23] on span "Pending" at bounding box center [19, 22] width 16 height 5
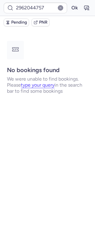
type input "CPD4TL"
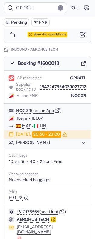
scroll to position [350, 0]
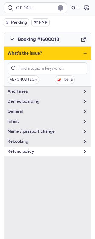
click at [30, 149] on span "refund policy" at bounding box center [44, 151] width 73 height 5
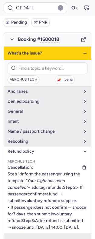
scroll to position [36, 0]
click at [41, 149] on span "refund policy" at bounding box center [44, 151] width 73 height 5
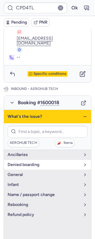
scroll to position [291, 0]
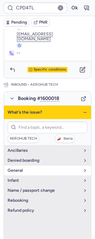
click at [38, 165] on button "general" at bounding box center [47, 170] width 87 height 10
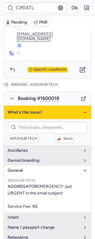
click at [39, 168] on span "general" at bounding box center [44, 170] width 73 height 5
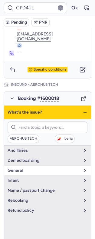
click at [39, 165] on button "general" at bounding box center [47, 170] width 87 height 10
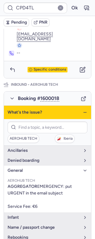
click at [39, 165] on button "general" at bounding box center [47, 170] width 87 height 10
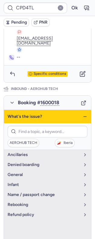
click at [83, 114] on icon "button" at bounding box center [85, 116] width 5 height 5
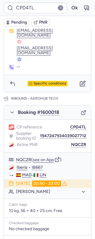
scroll to position [284, 0]
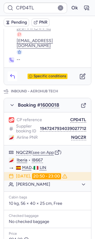
drag, startPoint x: 23, startPoint y: 67, endPoint x: 10, endPoint y: 63, distance: 13.6
click at [12, 68] on div "Specific conditions" at bounding box center [47, 76] width 87 height 17
click at [10, 73] on icon "button" at bounding box center [12, 76] width 6 height 6
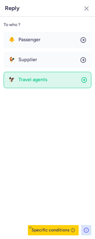
click at [42, 78] on span "Travel agents" at bounding box center [32, 79] width 29 height 5
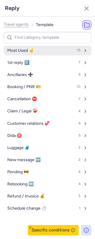
click at [34, 49] on span "Most Used ☝️" at bounding box center [20, 50] width 27 height 5
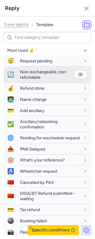
click at [46, 70] on span "Non-exchangeable, non-refundable" at bounding box center [43, 74] width 47 height 11
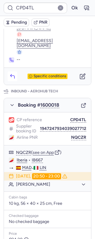
click at [16, 71] on button "button" at bounding box center [13, 76] width 10 height 10
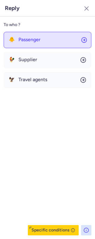
click at [36, 40] on span "Passenger" at bounding box center [29, 39] width 22 height 5
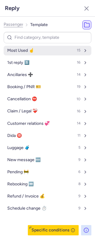
drag, startPoint x: 81, startPoint y: 51, endPoint x: 68, endPoint y: 53, distance: 12.6
click at [80, 50] on div "15" at bounding box center [82, 50] width 11 height 5
select select "en"
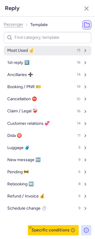
select select "en"
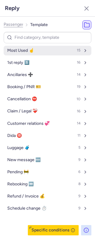
select select "en"
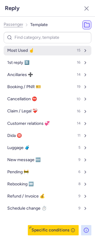
select select "en"
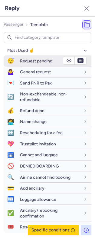
click at [67, 59] on icon "button" at bounding box center [69, 60] width 5 height 5
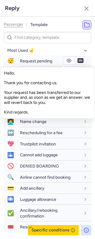
click at [6, 92] on div "Hello, Thank you for contacting us. Your request has been transferred to our su…" at bounding box center [47, 92] width 87 height 51
drag, startPoint x: 6, startPoint y: 92, endPoint x: 45, endPoint y: 103, distance: 40.3
click at [45, 103] on div "Hello, Thank you for contacting us. Your request has been transferred to our su…" at bounding box center [47, 92] width 87 height 51
copy div "Your request has been transferred to our supplier and, as soon as we get an ans…"
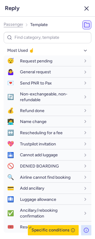
click at [88, 8] on icon "button" at bounding box center [86, 8] width 7 height 7
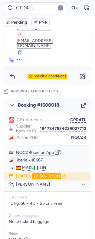
click at [18, 22] on span "Pending" at bounding box center [19, 22] width 16 height 5
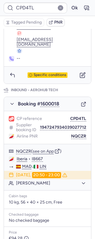
scroll to position [286, 0]
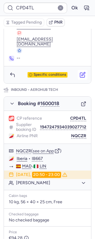
click at [78, 70] on button "button" at bounding box center [83, 75] width 10 height 10
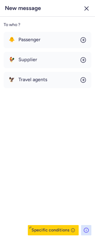
click at [89, 10] on icon "button" at bounding box center [86, 8] width 7 height 7
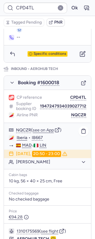
scroll to position [307, 0]
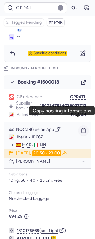
click at [83, 128] on rect "button" at bounding box center [84, 128] width 2 height 1
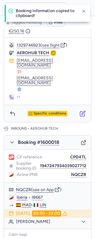
scroll to position [247, 0]
click at [80, 110] on icon "button" at bounding box center [83, 113] width 6 height 6
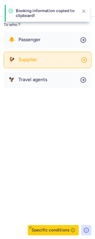
click at [37, 59] on span "Supplier" at bounding box center [27, 59] width 19 height 5
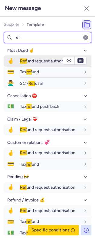
type input "ref"
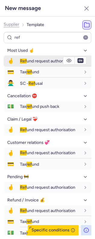
click at [27, 64] on span "Ref und request authorisation" at bounding box center [47, 60] width 55 height 5
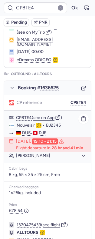
scroll to position [57, 0]
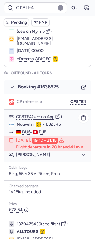
click at [46, 116] on div "CP8TE4 ( see on App )" at bounding box center [47, 116] width 87 height 8
click at [44, 114] on button "see on App" at bounding box center [43, 116] width 21 height 5
click at [35, 31] on span "see on MyTrip" at bounding box center [31, 31] width 27 height 5
click at [34, 32] on span "see on MyTrip" at bounding box center [31, 31] width 27 height 5
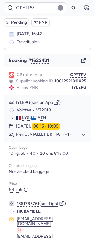
scroll to position [0, 0]
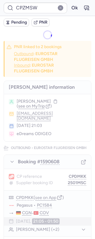
type input "CPDMKK"
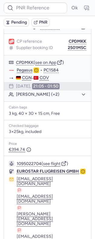
scroll to position [134, 0]
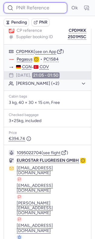
click at [27, 5] on input at bounding box center [36, 7] width 64 height 11
paste input "CPUQAB"
type input "CPUQAB"
click at [70, 3] on button "Ok" at bounding box center [75, 8] width 10 height 10
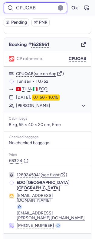
scroll to position [53, 0]
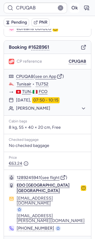
click at [71, 7] on button "Ok" at bounding box center [75, 8] width 10 height 10
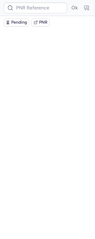
scroll to position [0, 0]
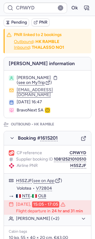
type input "CPDMKK"
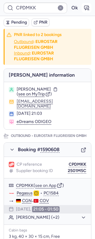
click at [82, 11] on button "button" at bounding box center [87, 8] width 10 height 10
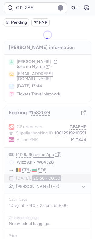
type input "CPRY96"
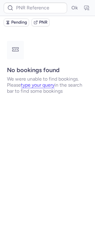
type input "CPL2Y6"
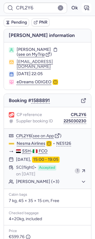
click at [83, 5] on icon "button" at bounding box center [86, 8] width 6 height 6
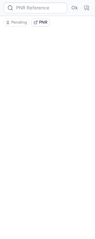
type input "CPL2Y6"
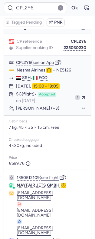
scroll to position [93, 0]
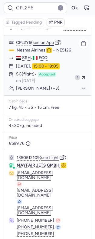
click at [48, 40] on button "see on App" at bounding box center [43, 42] width 21 height 5
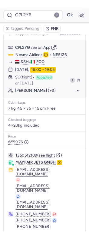
scroll to position [0, 0]
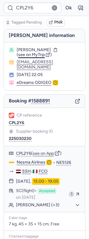
click at [36, 55] on span "see on MyTrip" at bounding box center [31, 54] width 27 height 5
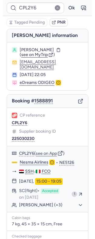
scroll to position [93, 0]
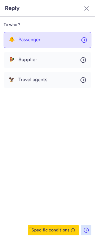
click at [29, 33] on button "🐥 Passenger" at bounding box center [48, 40] width 88 height 16
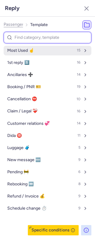
type input "p"
select select "en"
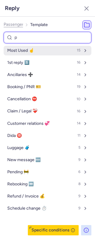
select select "en"
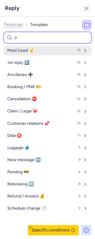
select select "en"
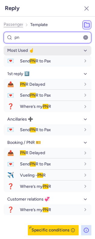
type input "p"
select select "en"
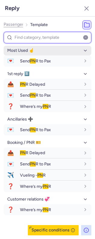
select select "en"
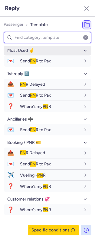
select select "en"
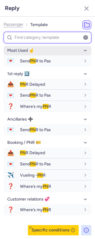
select select "en"
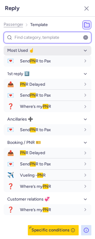
select select "en"
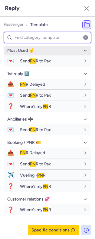
select select "en"
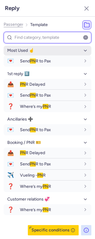
select select "en"
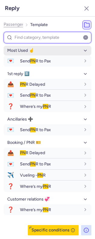
select select "en"
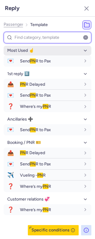
select select "en"
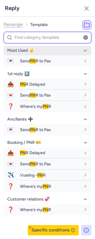
select select "en"
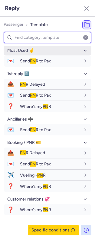
select select "en"
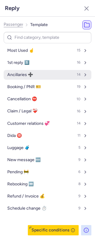
click at [37, 77] on button "Ancillaries ➕ 14" at bounding box center [48, 75] width 88 height 10
select select "en"
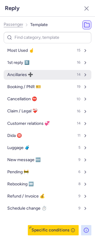
select select "en"
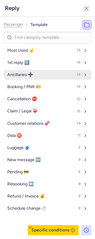
select select "en"
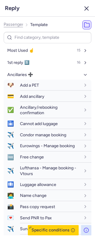
click at [85, 9] on line "button" at bounding box center [87, 9] width 4 height 4
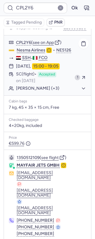
click at [48, 86] on button "Domenico RUSSO SPENA (+3)" at bounding box center [51, 88] width 70 height 5
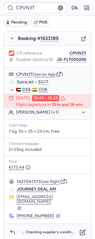
scroll to position [96, 0]
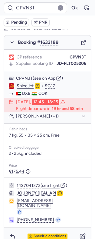
click at [14, 23] on span "Pending" at bounding box center [19, 22] width 16 height 5
type input "CPDMKK"
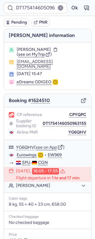
scroll to position [71, 0]
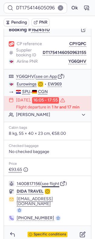
click at [49, 184] on button "see flight" at bounding box center [51, 183] width 18 height 5
click at [70, 5] on button "Ok" at bounding box center [75, 8] width 10 height 10
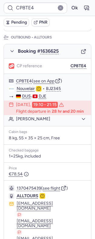
scroll to position [0, 0]
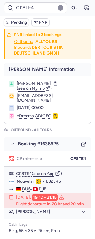
click at [38, 90] on span "see on MyTrip" at bounding box center [31, 88] width 27 height 5
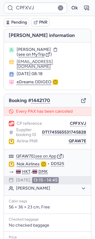
scroll to position [73, 0]
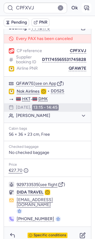
click at [74, 13] on div "CPFXVJ Ok" at bounding box center [47, 8] width 95 height 16
click at [83, 9] on icon "button" at bounding box center [86, 8] width 6 height 6
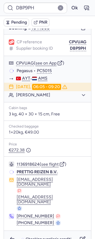
scroll to position [60, 0]
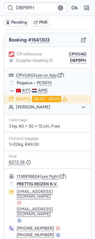
type input "CPAEHP"
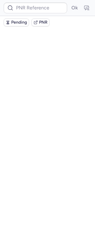
scroll to position [0, 0]
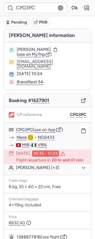
click at [38, 133] on div "CPG3PC ( see on App )" at bounding box center [47, 137] width 87 height 8
click at [41, 127] on button "see on App" at bounding box center [44, 129] width 21 height 5
click at [50, 127] on button "see on App" at bounding box center [44, 129] width 21 height 5
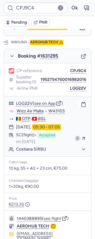
scroll to position [344, 0]
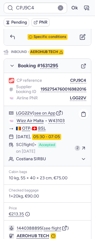
type input "CPAEHP"
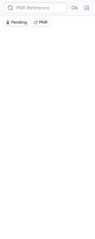
scroll to position [0, 0]
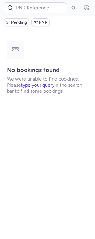
type input "CPJ9C4"
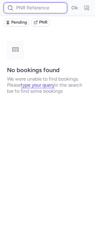
click at [45, 6] on input at bounding box center [36, 7] width 64 height 11
paste input "3762473"
type input "3762473"
click at [70, 3] on button "Ok" at bounding box center [75, 8] width 10 height 10
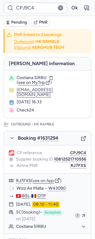
type input "YD7798"
type input "CPEDSA"
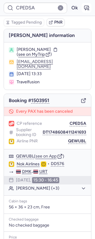
click at [84, 7] on button "button" at bounding box center [87, 8] width 10 height 10
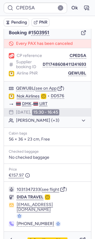
click at [46, 231] on div "Specific conditions" at bounding box center [47, 239] width 87 height 17
click at [46, 238] on span "Specific conditions" at bounding box center [50, 240] width 33 height 4
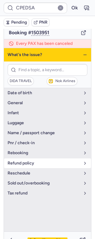
click at [42, 161] on span "refund policy" at bounding box center [44, 163] width 73 height 5
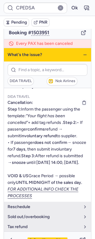
scroll to position [96, 0]
click at [83, 52] on icon "button" at bounding box center [85, 54] width 5 height 5
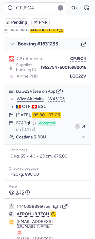
scroll to position [370, 0]
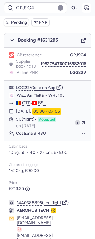
click at [83, 7] on icon "button" at bounding box center [86, 8] width 6 height 6
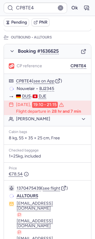
type input "CPJ9C4"
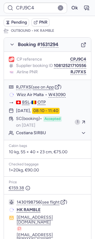
scroll to position [91, 0]
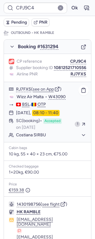
click at [20, 99] on span "Wizz Air Malta" at bounding box center [30, 96] width 27 height 5
drag, startPoint x: 20, startPoint y: 107, endPoint x: 37, endPoint y: 107, distance: 17.5
click at [37, 99] on span "Wizz Air Malta" at bounding box center [30, 96] width 27 height 5
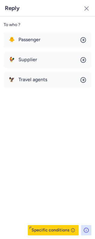
click at [43, 50] on div "🐥 Passenger 🐓 Supplier 🦅 Travel agents" at bounding box center [48, 60] width 88 height 56
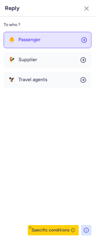
click at [44, 42] on button "🐥 Passenger" at bounding box center [48, 40] width 88 height 16
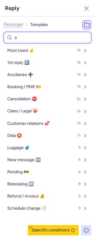
type input "pn"
select select "en"
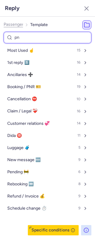
select select "en"
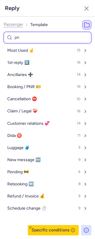
select select "en"
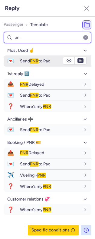
type input "pnr"
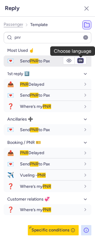
click at [79, 61] on select "fr en de nl pt es it ru" at bounding box center [80, 60] width 5 height 5
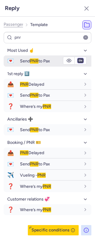
click at [82, 61] on select "fr en de nl pt es it ru" at bounding box center [80, 60] width 5 height 5
select select "de"
click at [78, 58] on select "fr en de nl pt es it ru" at bounding box center [80, 60] width 5 height 5
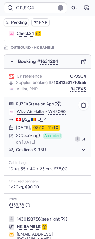
scroll to position [77, 0]
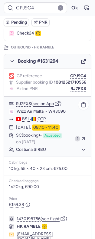
click at [13, 229] on div "HK RAMBLE" at bounding box center [28, 225] width 38 height 5
drag, startPoint x: 13, startPoint y: 234, endPoint x: 9, endPoint y: 236, distance: 4.1
click at [12, 228] on icon at bounding box center [11, 226] width 4 height 4
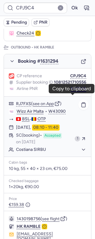
click at [77, 91] on button "RJ7FXS" at bounding box center [78, 88] width 16 height 5
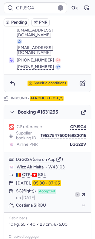
scroll to position [306, 0]
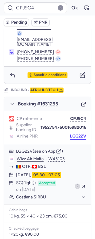
click at [71, 134] on button "LGG22V" at bounding box center [78, 136] width 16 height 5
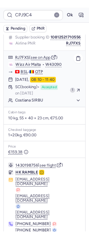
scroll to position [0, 0]
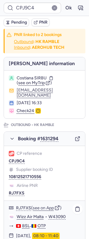
click at [38, 76] on span "Costiana SIRBU" at bounding box center [32, 77] width 30 height 5
copy span "SIRBU"
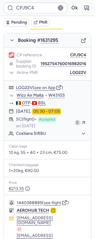
scroll to position [393, 0]
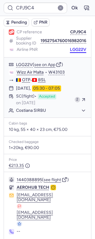
click at [70, 51] on button "LGG22V" at bounding box center [78, 49] width 16 height 5
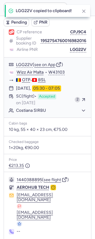
scroll to position [0, 0]
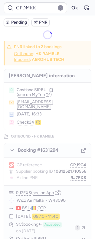
type input "CP8TE4"
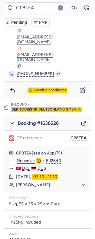
scroll to position [333, 0]
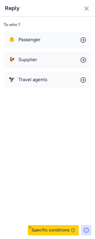
click at [40, 24] on div "To who ?" at bounding box center [48, 24] width 88 height 9
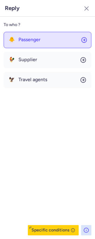
click at [41, 40] on span "Passenger" at bounding box center [29, 39] width 22 height 5
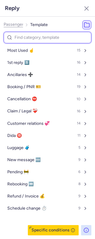
type input "r"
select select "en"
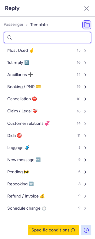
select select "en"
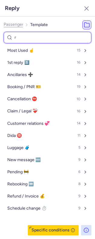
select select "en"
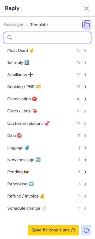
select select "en"
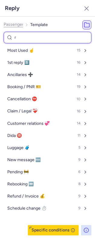
select select "en"
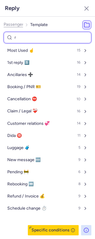
select select "en"
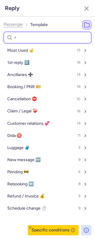
select select "en"
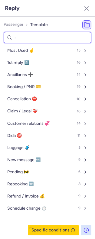
select select "en"
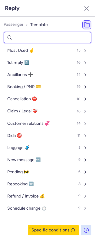
select select "en"
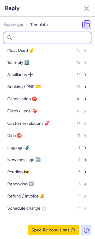
select select "en"
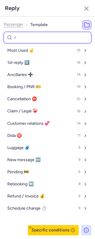
select select "en"
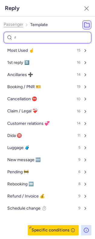
select select "en"
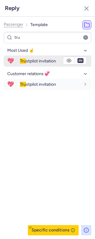
click at [52, 59] on span "Tru stpilot invitation" at bounding box center [38, 60] width 36 height 5
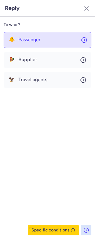
click at [46, 37] on button "🐥 Passenger" at bounding box center [48, 40] width 88 height 16
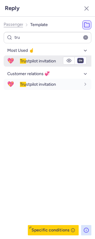
click at [81, 60] on select "fr en de nl pt es it ru" at bounding box center [80, 60] width 5 height 5
click at [78, 58] on select "fr en de nl pt es it ru" at bounding box center [80, 60] width 5 height 5
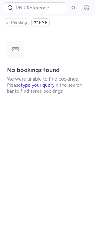
scroll to position [0, 0]
